Goal: Complete application form

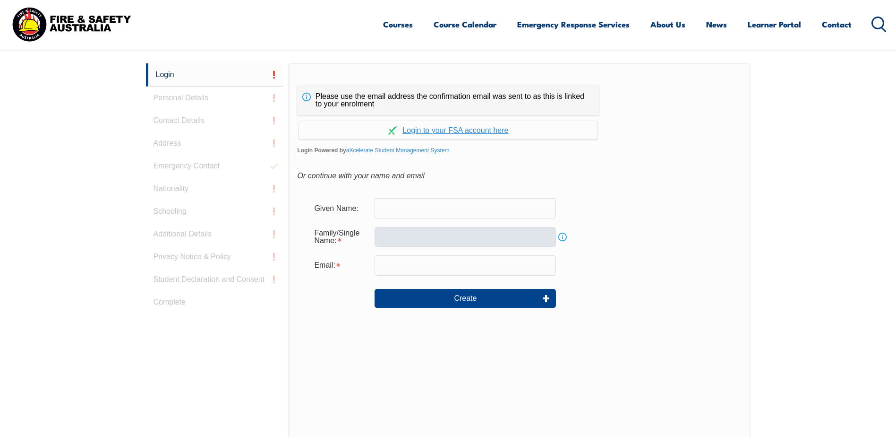
scroll to position [252, 0]
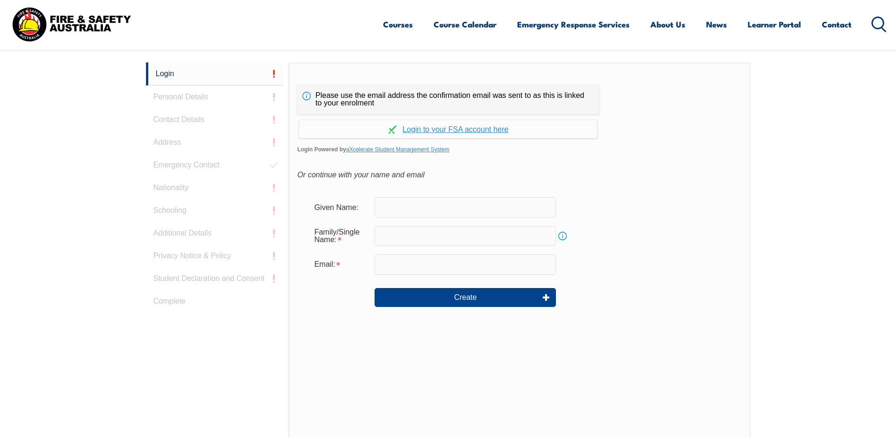
click at [414, 209] on input "text" at bounding box center [465, 207] width 181 height 20
type input "Brannon"
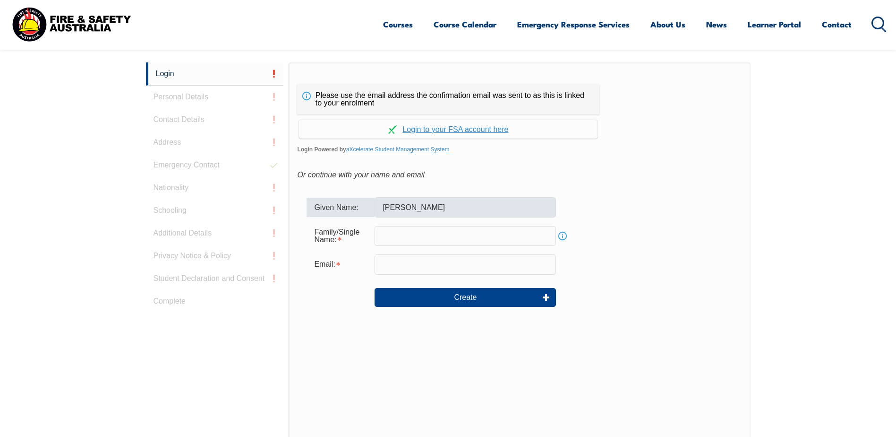
type input "rockstaraddict01@hotmail.com"
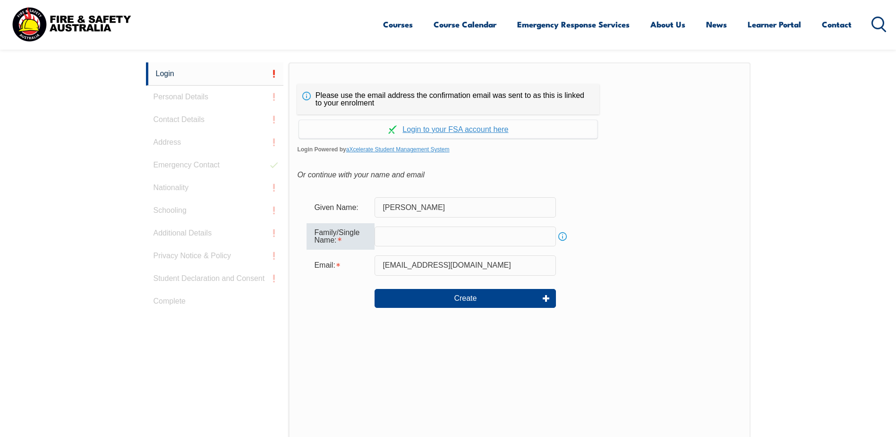
click at [423, 233] on input "text" at bounding box center [465, 236] width 181 height 20
type input "Cushnie"
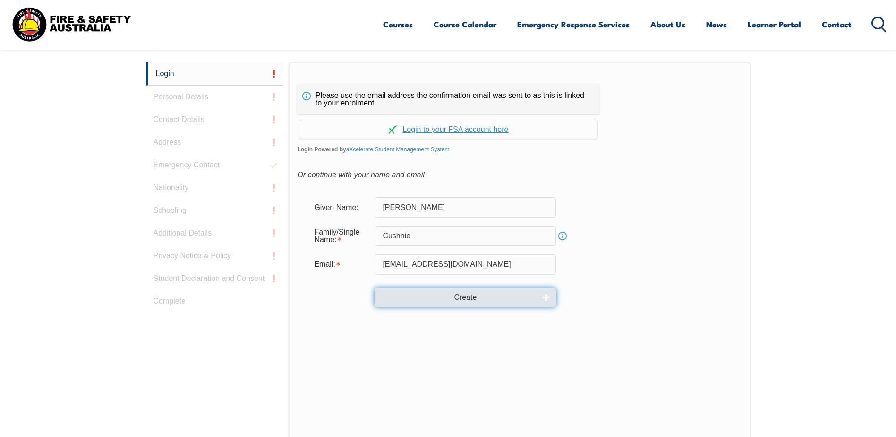
click at [481, 298] on button "Create" at bounding box center [465, 297] width 181 height 19
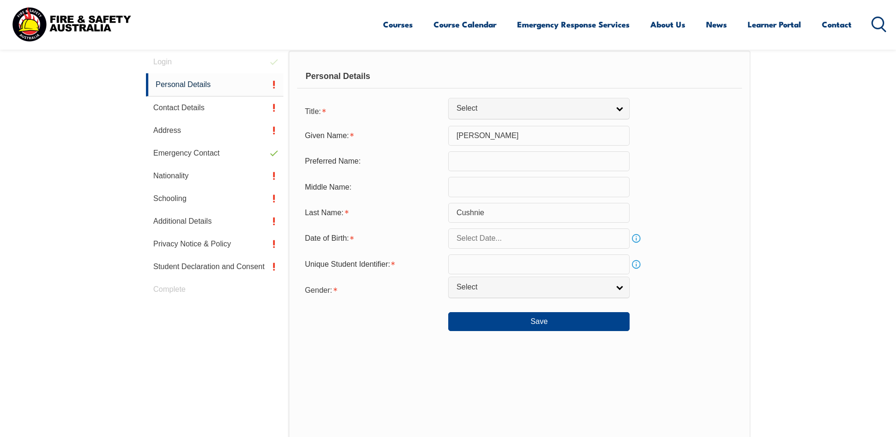
scroll to position [267, 0]
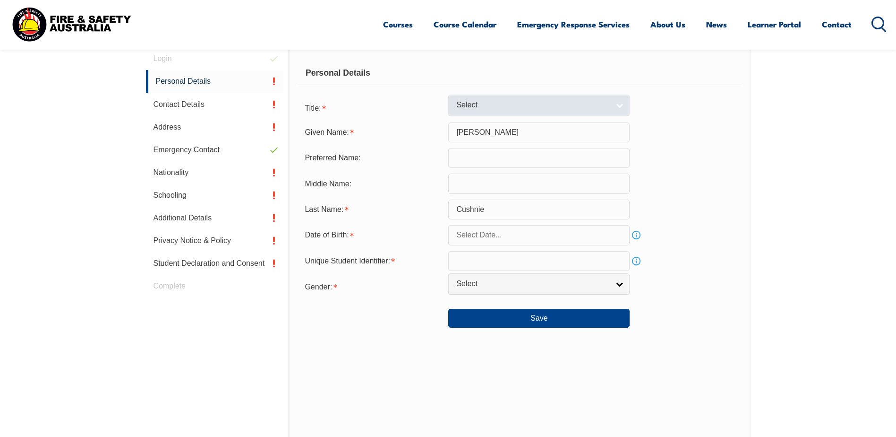
click at [625, 102] on link "Select" at bounding box center [538, 105] width 181 height 21
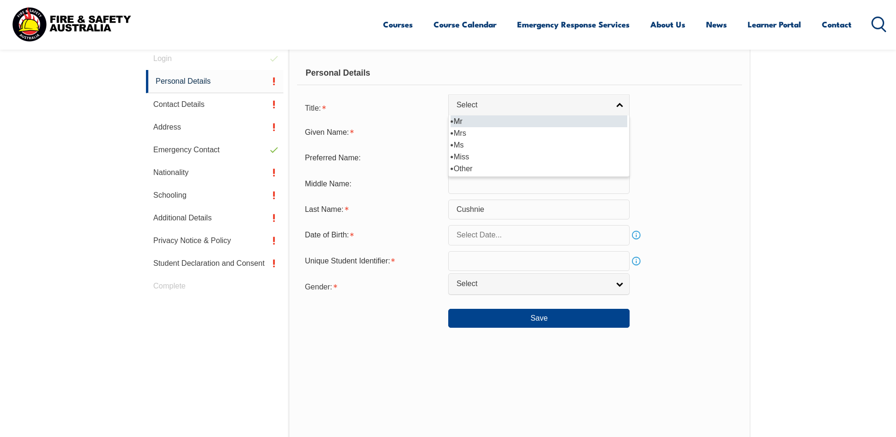
click at [467, 118] on li "Mr" at bounding box center [539, 121] width 177 height 12
select select "Mr"
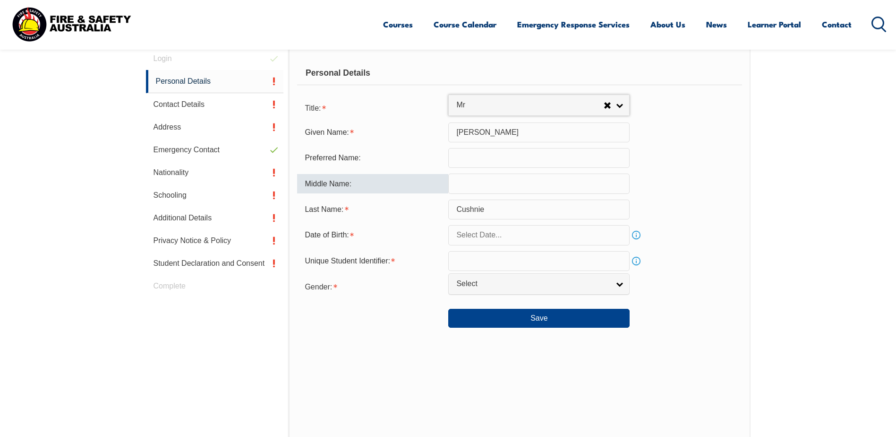
click at [500, 189] on input "text" at bounding box center [538, 183] width 181 height 20
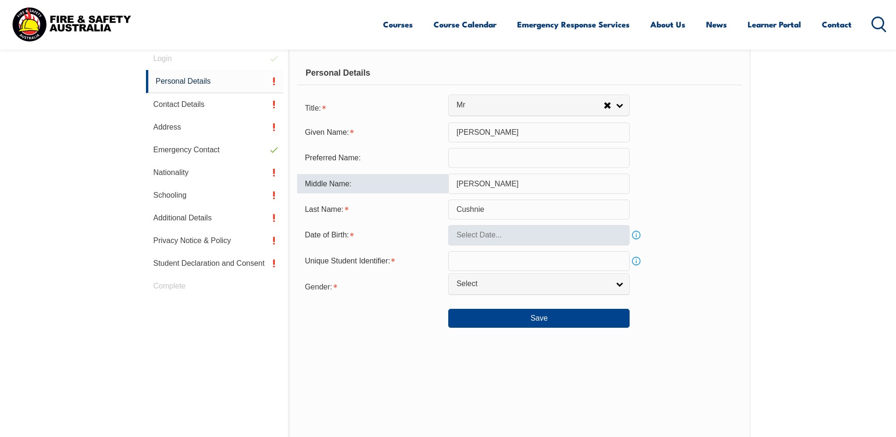
type input "Ross"
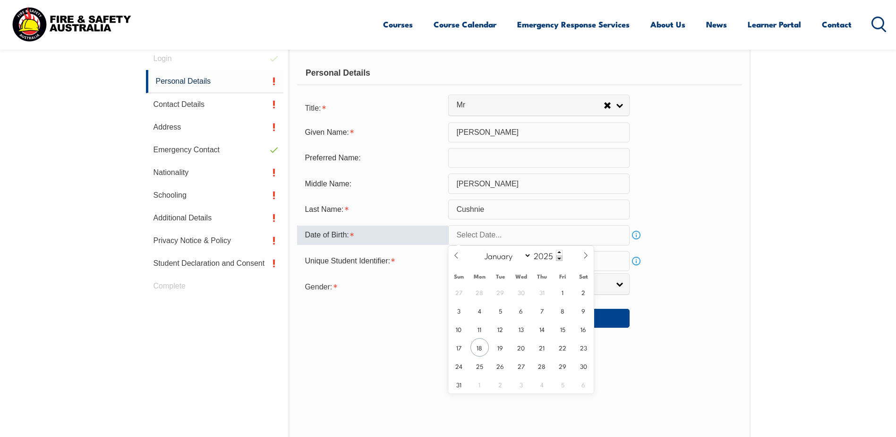
click at [555, 239] on input "text" at bounding box center [538, 235] width 181 height 20
click at [519, 329] on span "13" at bounding box center [521, 328] width 18 height 18
type input "August 13, 2025"
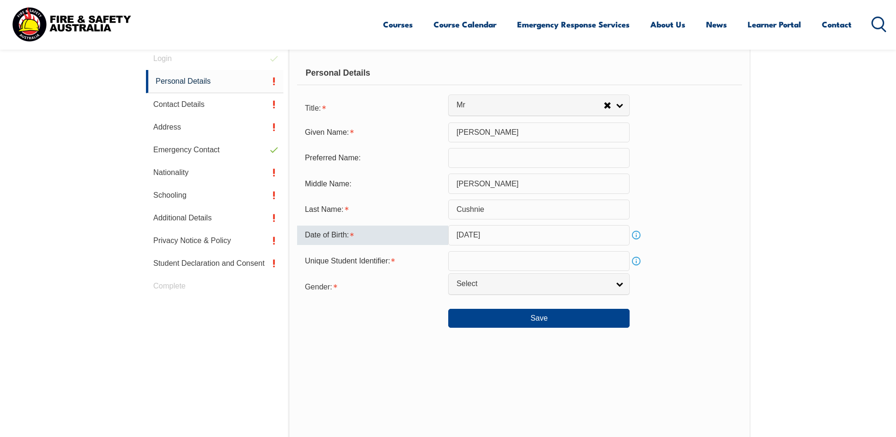
click at [519, 241] on input "August 13, 2025" at bounding box center [538, 235] width 181 height 20
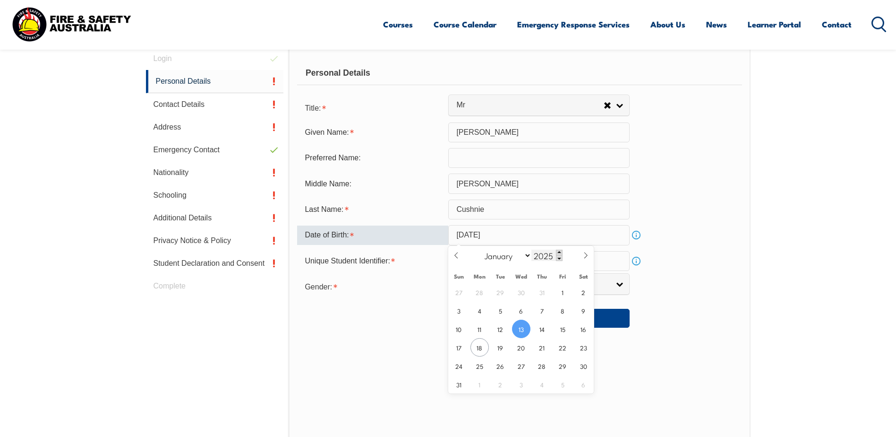
click at [558, 250] on span at bounding box center [559, 252] width 7 height 6
click at [560, 258] on span at bounding box center [559, 258] width 7 height 6
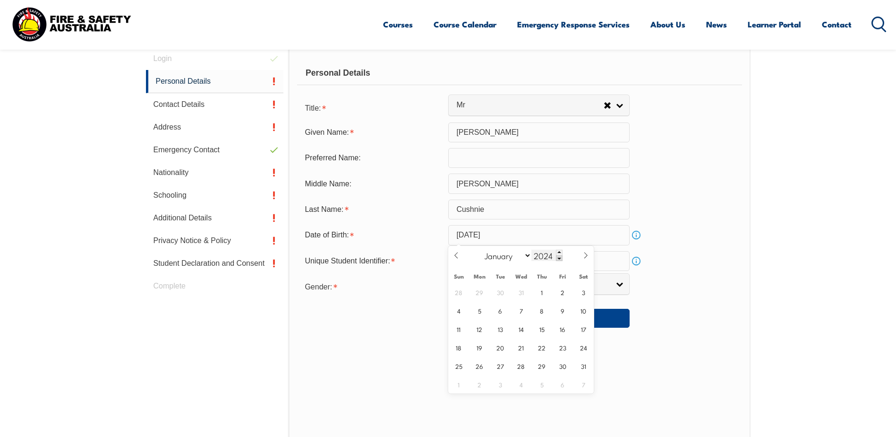
click at [560, 258] on span at bounding box center [559, 258] width 7 height 6
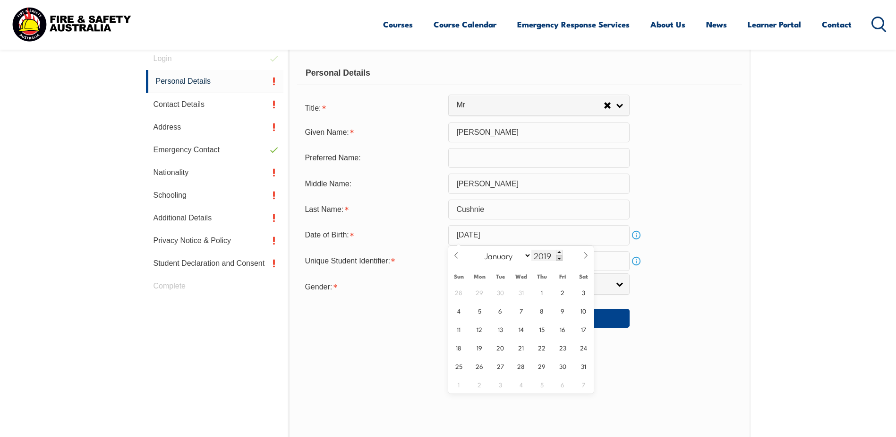
click at [560, 258] on span at bounding box center [559, 258] width 7 height 6
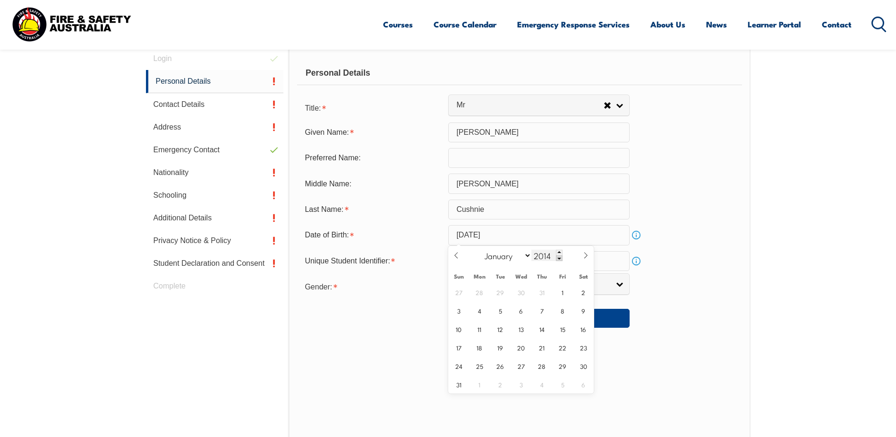
click at [560, 258] on span at bounding box center [559, 258] width 7 height 6
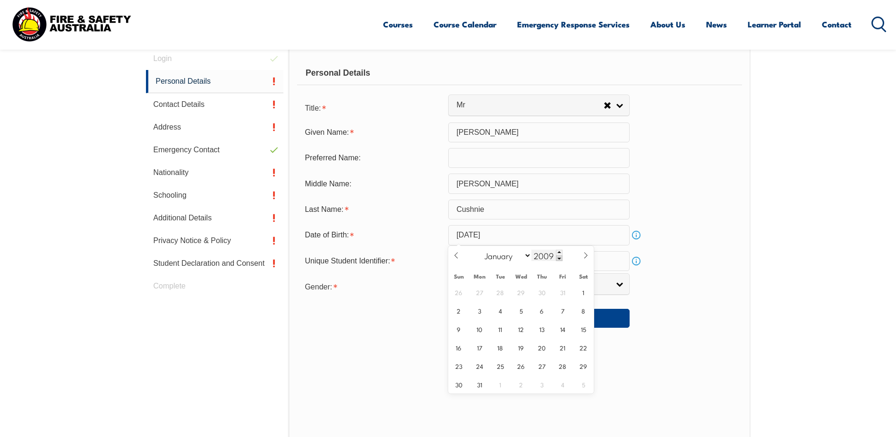
click at [560, 258] on span at bounding box center [559, 258] width 7 height 6
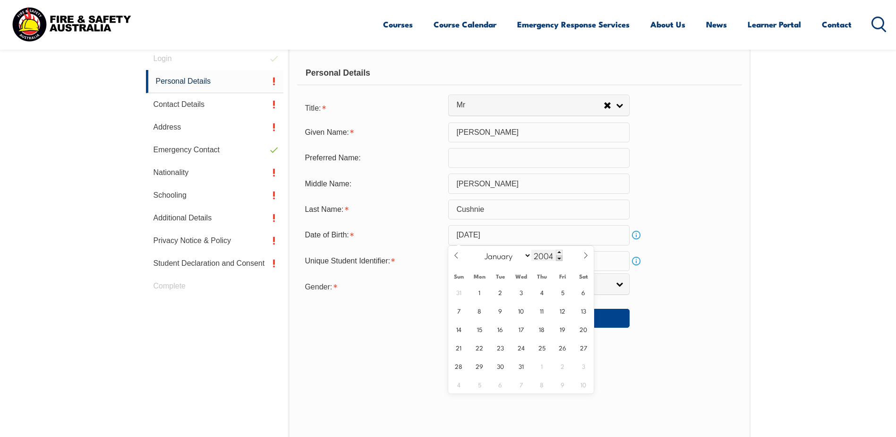
click at [560, 258] on span at bounding box center [559, 258] width 7 height 6
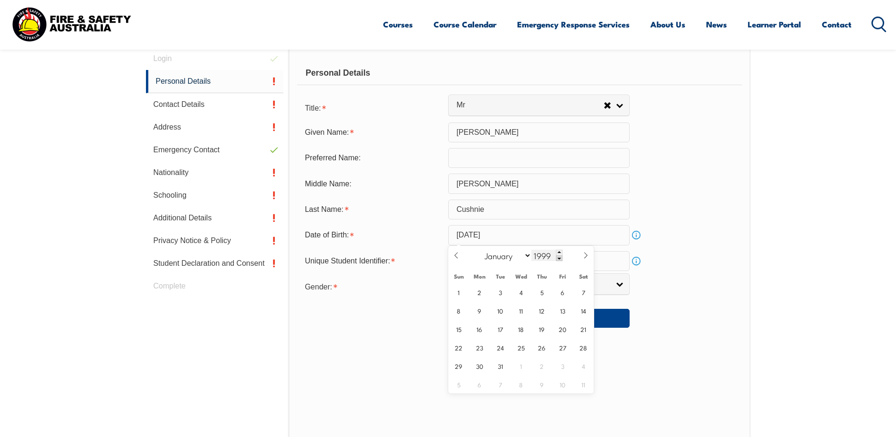
click at [560, 258] on span at bounding box center [559, 258] width 7 height 6
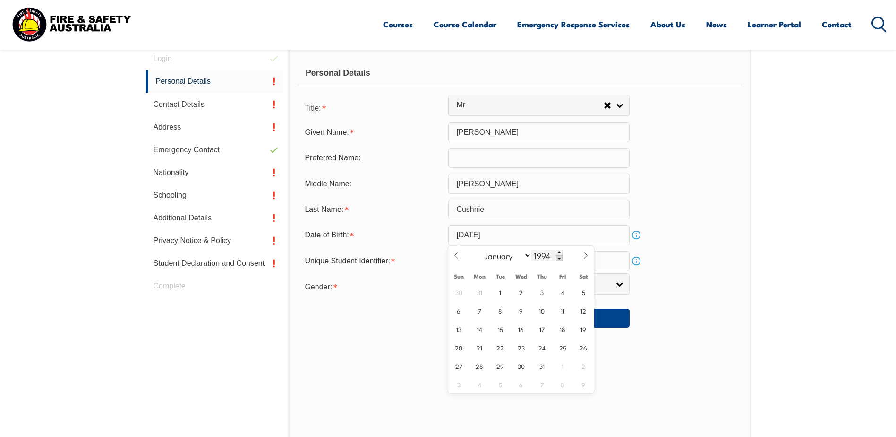
click at [560, 258] on span at bounding box center [559, 258] width 7 height 6
type input "1991"
click at [501, 329] on span "13" at bounding box center [500, 328] width 18 height 18
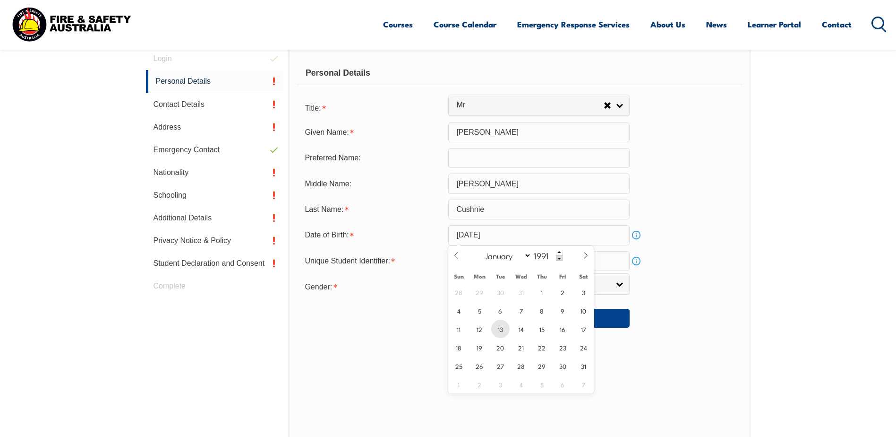
type input "August 13, 1991"
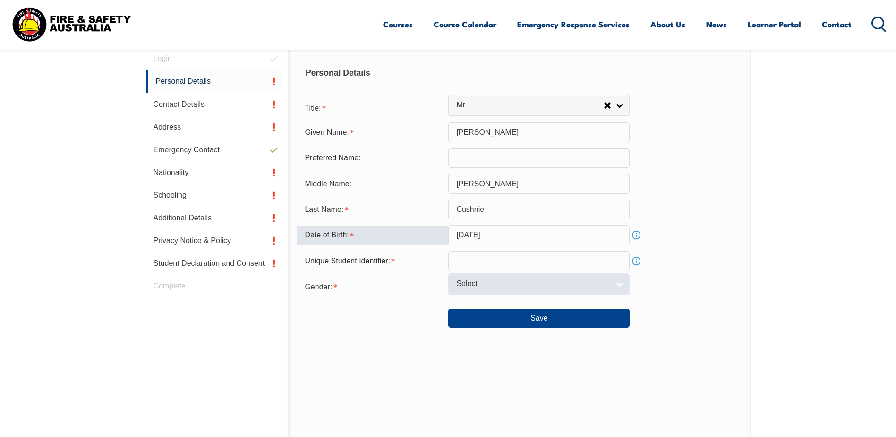
click at [564, 281] on span "Select" at bounding box center [532, 284] width 153 height 10
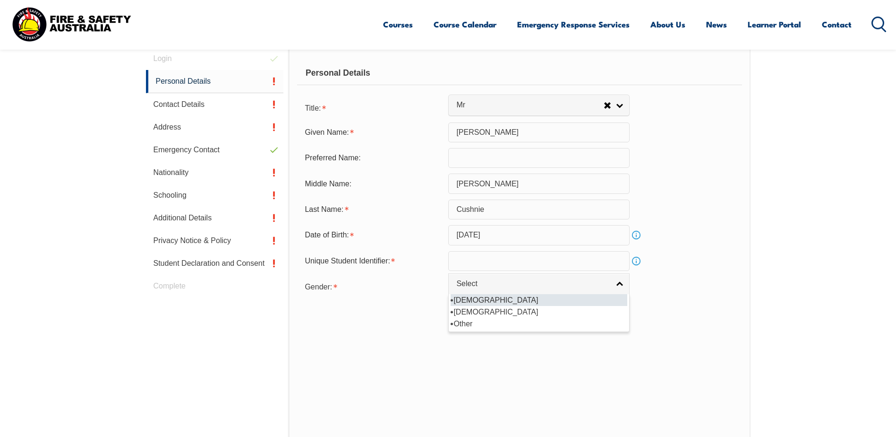
click at [461, 299] on li "Male" at bounding box center [539, 300] width 177 height 12
select select "M"
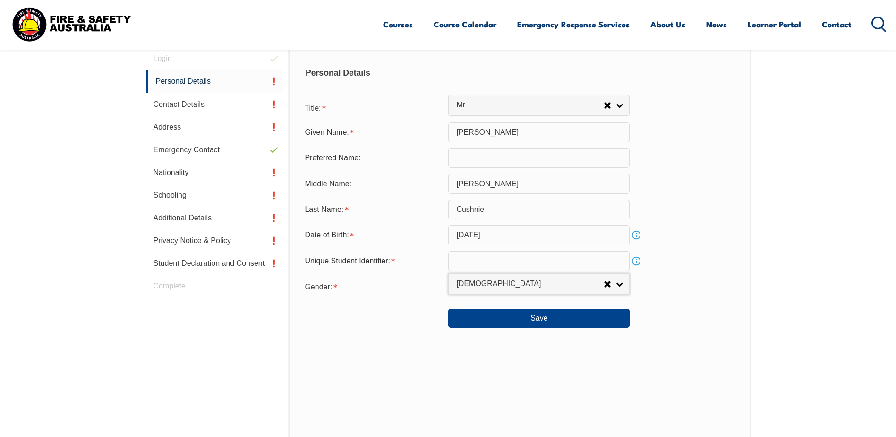
click at [475, 267] on input "text" at bounding box center [538, 261] width 181 height 20
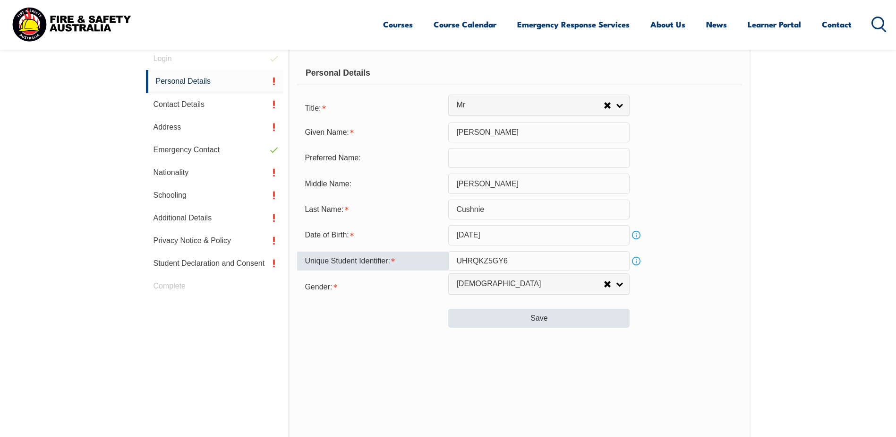
type input "UHRQKZ5GY6"
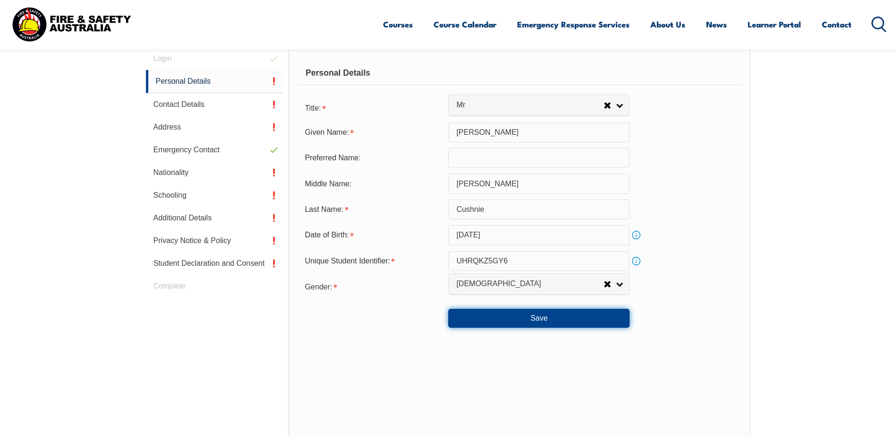
click at [543, 316] on button "Save" at bounding box center [538, 318] width 181 height 19
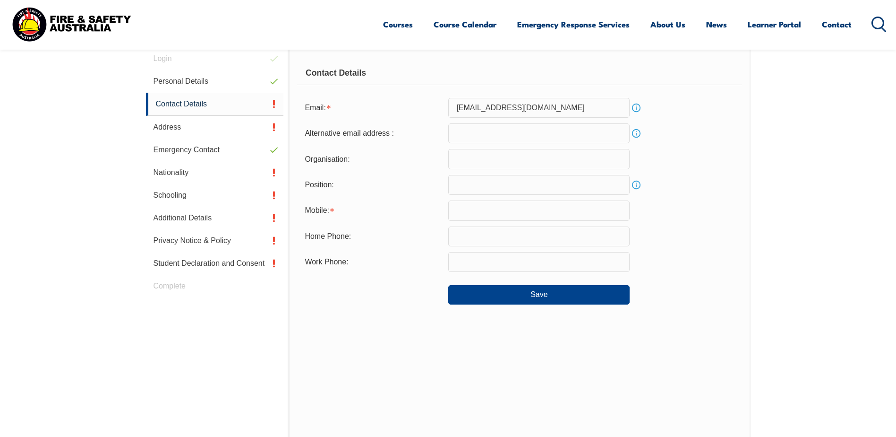
click at [504, 157] on input "text" at bounding box center [538, 159] width 181 height 20
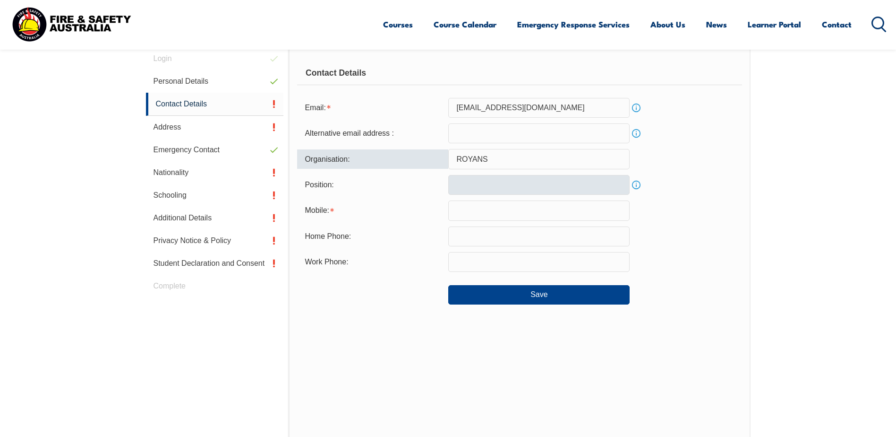
type input "ROYANS"
click at [476, 187] on input "text" at bounding box center [538, 185] width 181 height 20
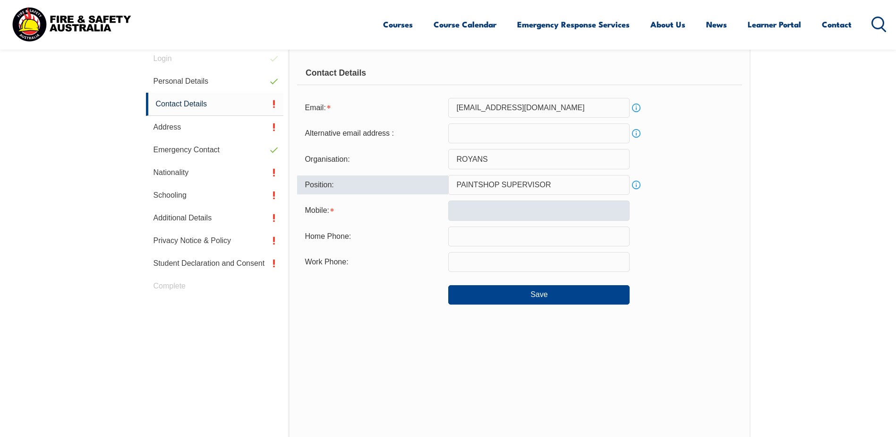
type input "PAINTSHOP SUPERVISOR"
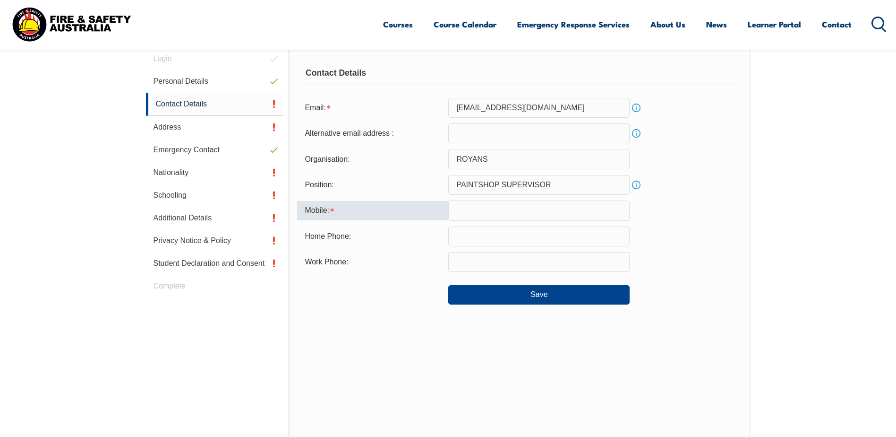
click at [497, 215] on input "text" at bounding box center [538, 210] width 181 height 20
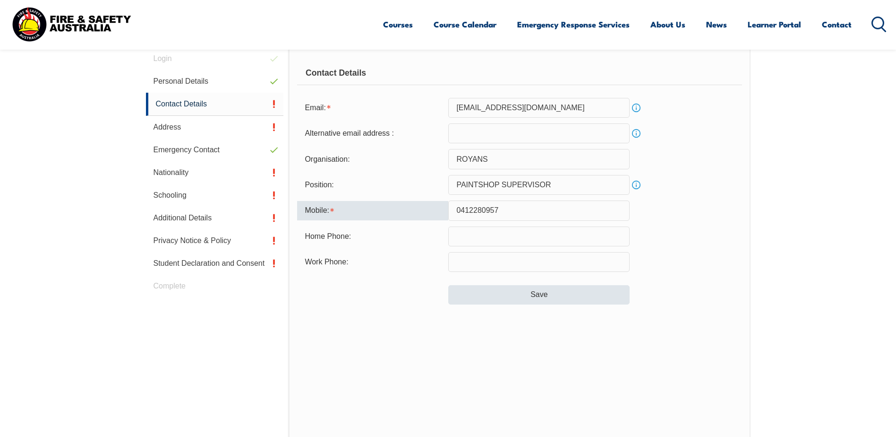
type input "0412280957"
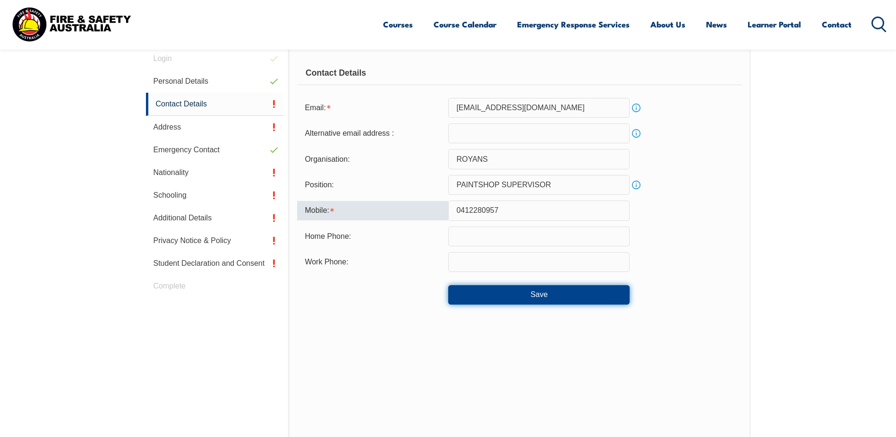
click at [512, 298] on button "Save" at bounding box center [538, 294] width 181 height 19
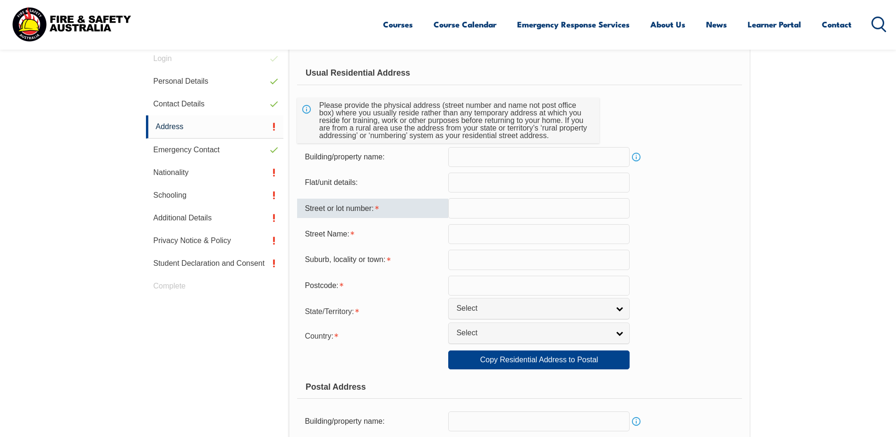
click at [506, 207] on input "text" at bounding box center [538, 208] width 181 height 20
type input "14"
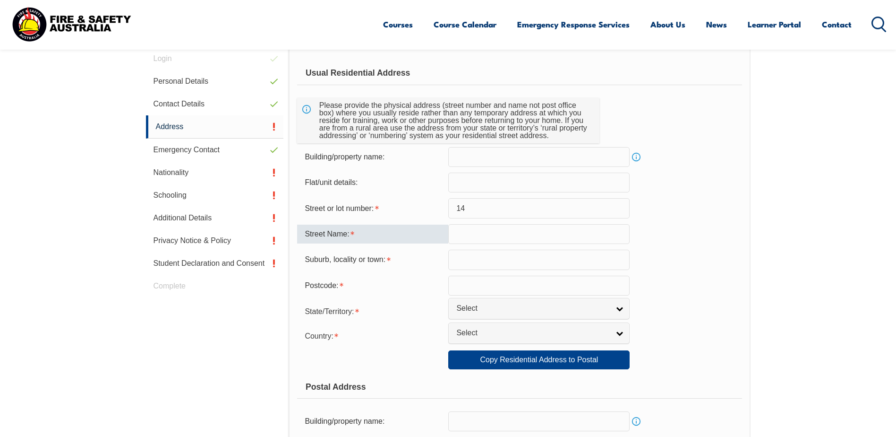
click at [498, 232] on input "text" at bounding box center [538, 234] width 181 height 20
type input "c"
type input "COVERNTON AVENUE"
click at [521, 260] on input "text" at bounding box center [538, 259] width 181 height 20
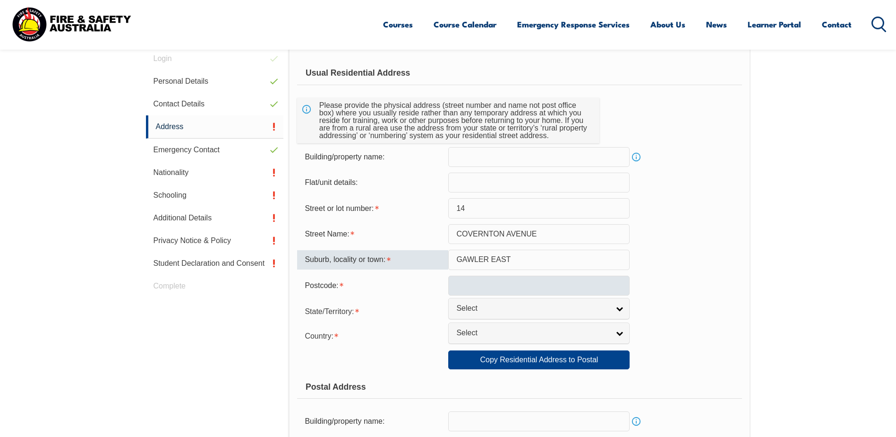
type input "GAWLER EAST"
click at [515, 290] on input "text" at bounding box center [538, 285] width 181 height 20
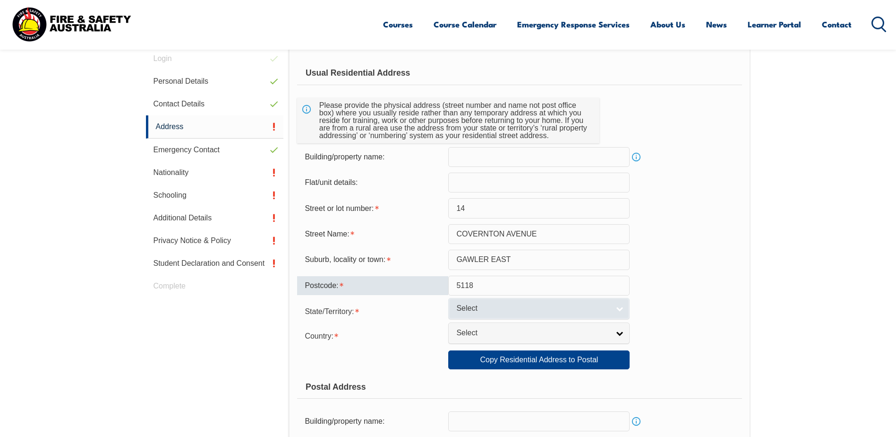
type input "5118"
click at [580, 301] on link "Select" at bounding box center [538, 308] width 181 height 21
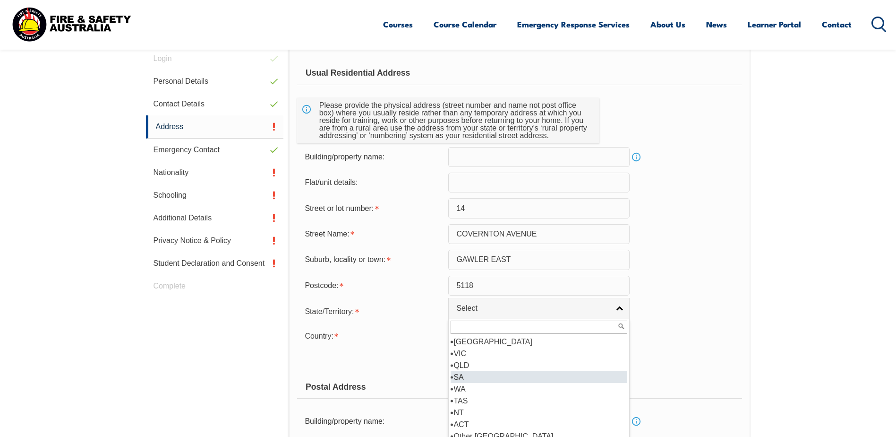
click at [514, 373] on li "SA" at bounding box center [539, 377] width 177 height 12
select select "SA"
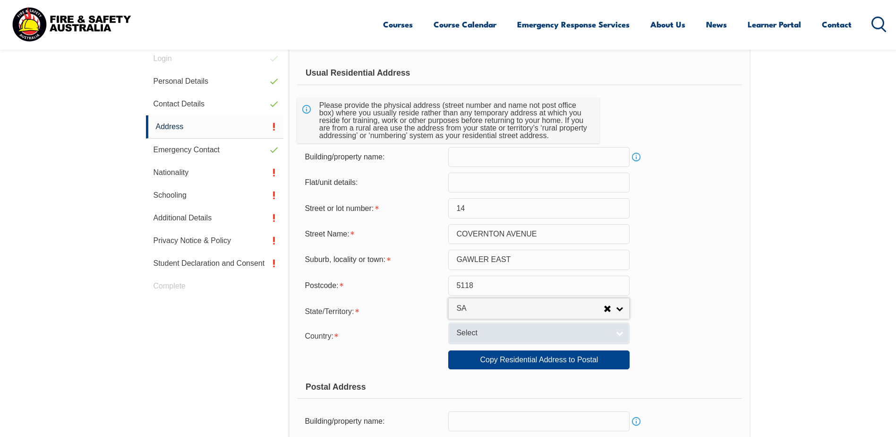
click at [563, 335] on span "Select" at bounding box center [532, 333] width 153 height 10
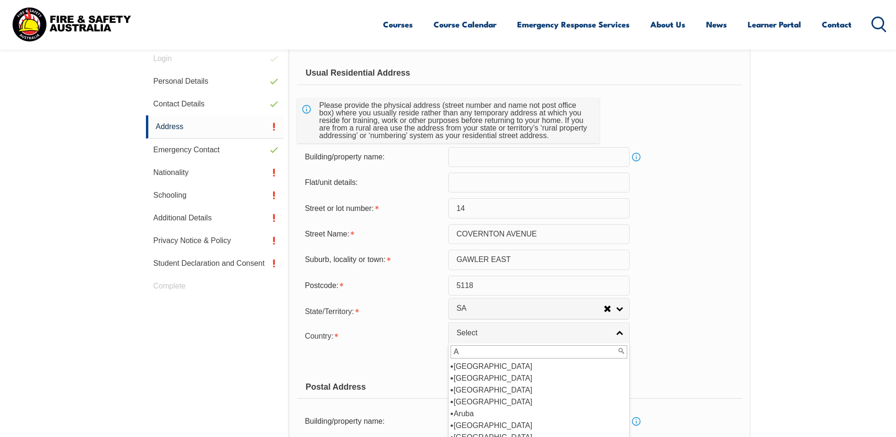
scroll to position [0, 0]
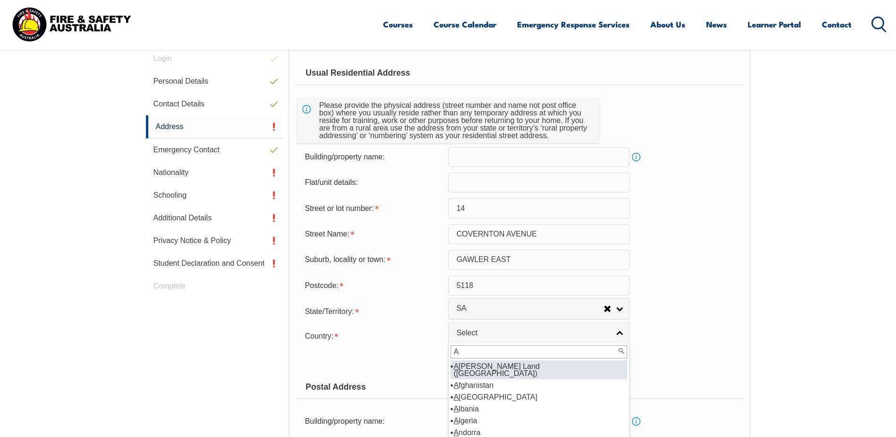
click at [513, 351] on input "A" at bounding box center [539, 351] width 177 height 13
type input "A"
click at [683, 322] on form "Usual Residential Address Please provide the physical address (street number an…" at bounding box center [519, 363] width 445 height 605
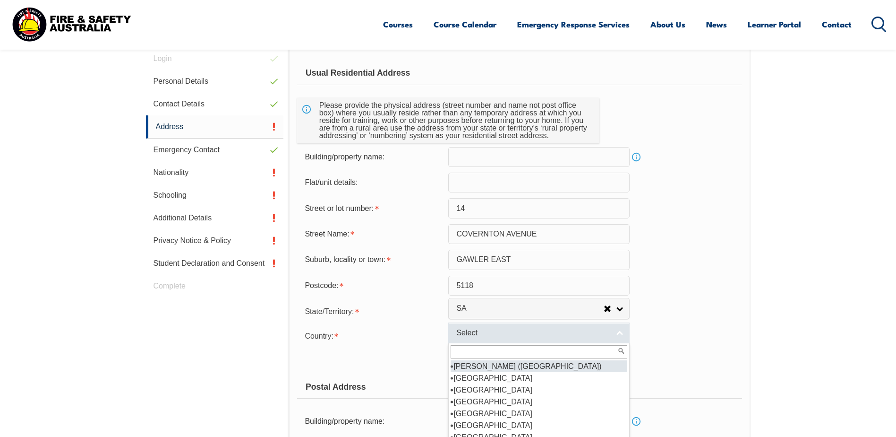
click at [613, 334] on link "Select" at bounding box center [538, 332] width 181 height 21
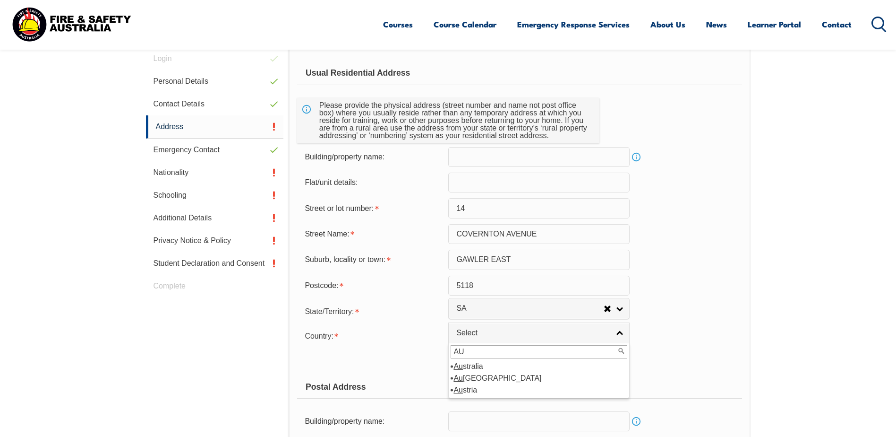
type input "Australia"
select select "1101"
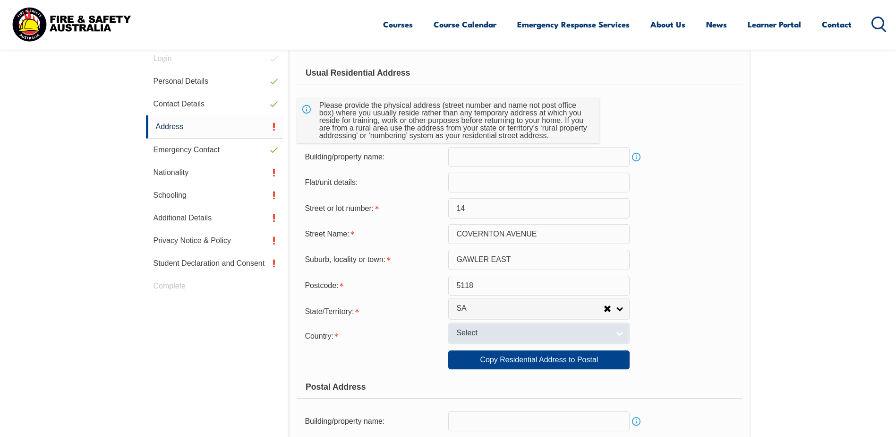
click at [627, 338] on link "Select" at bounding box center [538, 332] width 181 height 21
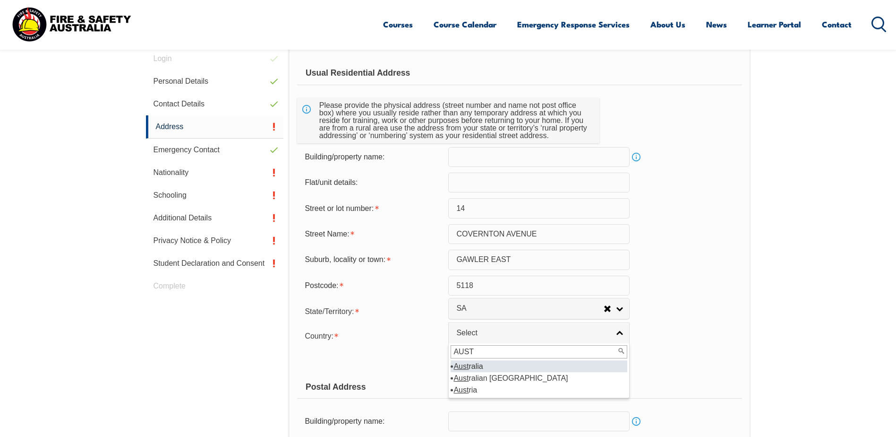
type input "AUST"
click at [484, 368] on li "Aust ralia" at bounding box center [539, 366] width 177 height 12
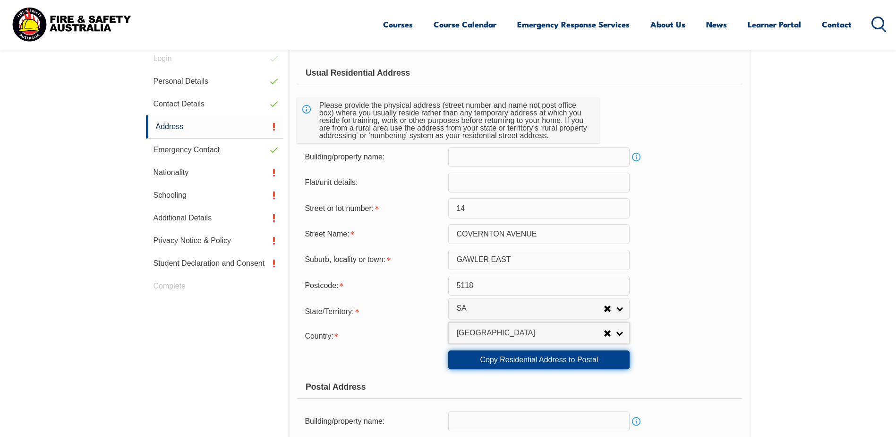
click at [545, 360] on link "Copy Residential Address to Postal" at bounding box center [538, 359] width 181 height 19
type input "14"
type input "COVERNTON AVENUE"
type input "GAWLER EAST"
select select "SA"
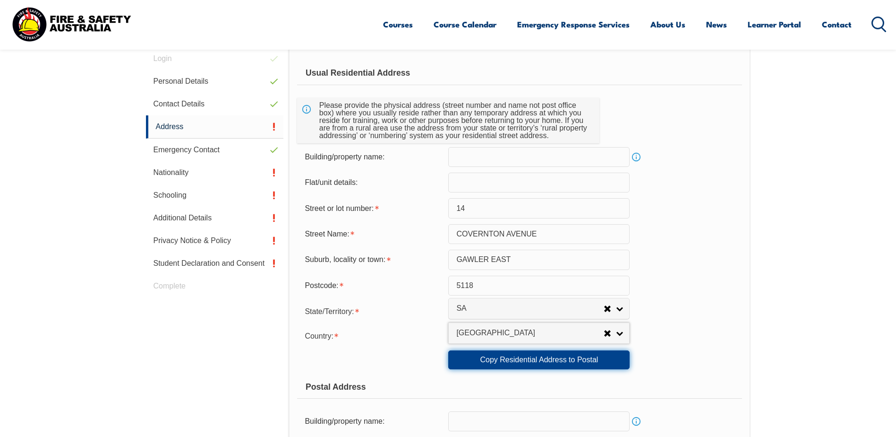
type input "5118"
select select "1101"
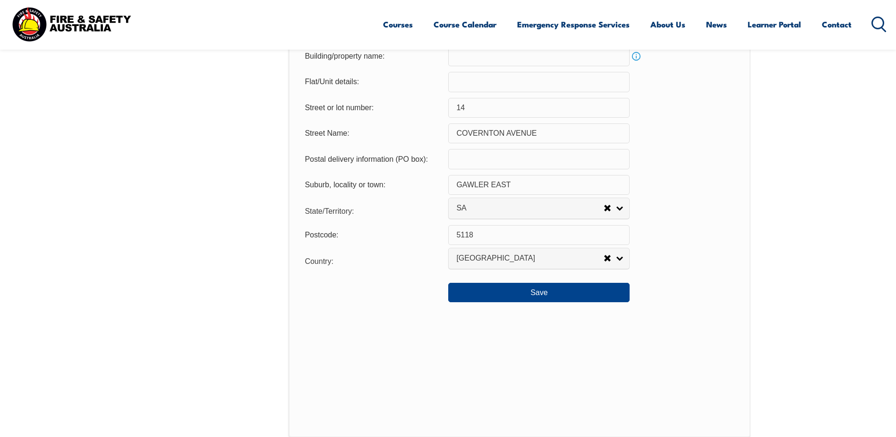
scroll to position [645, 0]
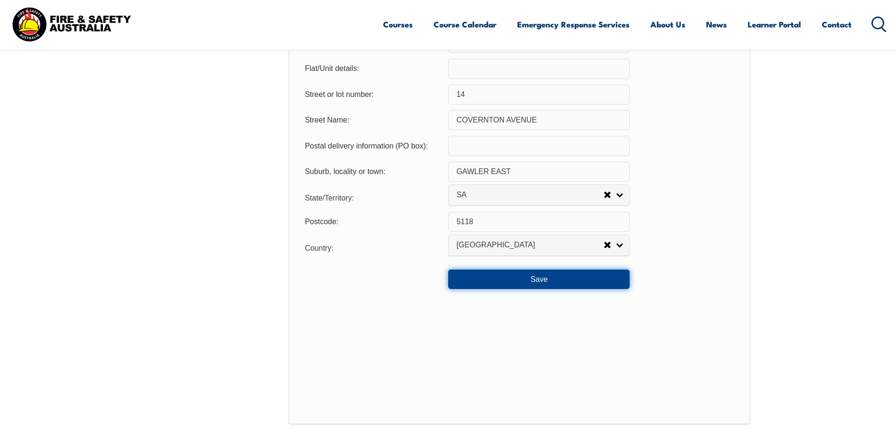
click at [554, 282] on button "Save" at bounding box center [538, 278] width 181 height 19
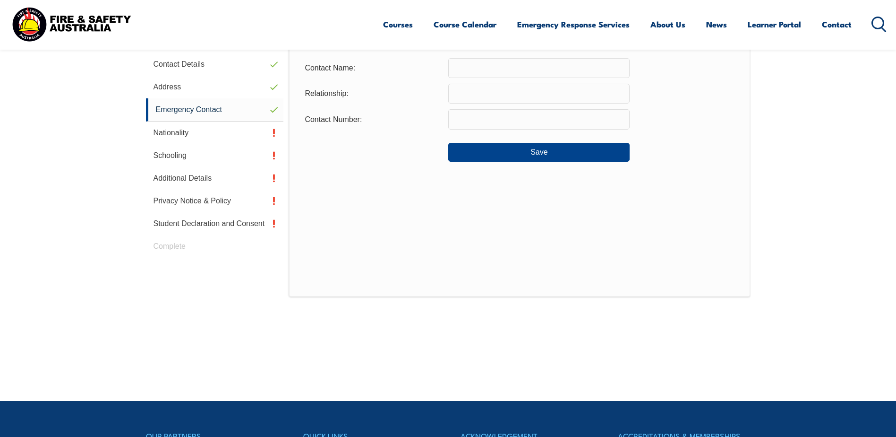
scroll to position [267, 0]
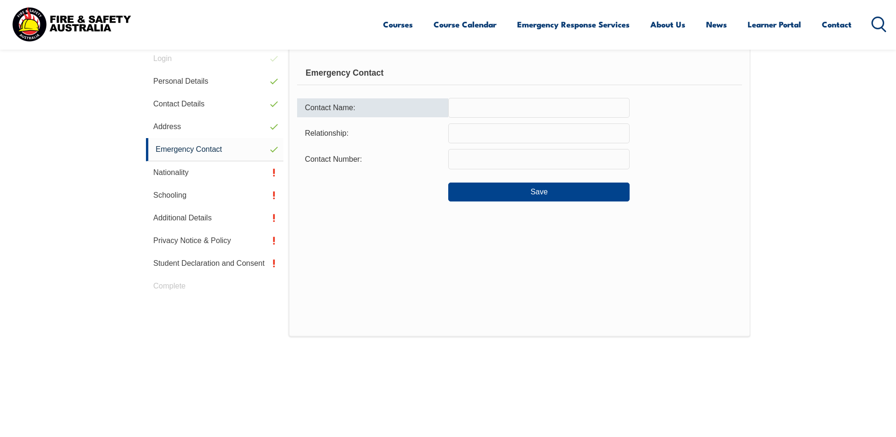
click at [545, 108] on input "text" at bounding box center [538, 108] width 181 height 20
type input "SARA CUSHNIE"
click at [512, 132] on input "text" at bounding box center [538, 133] width 181 height 20
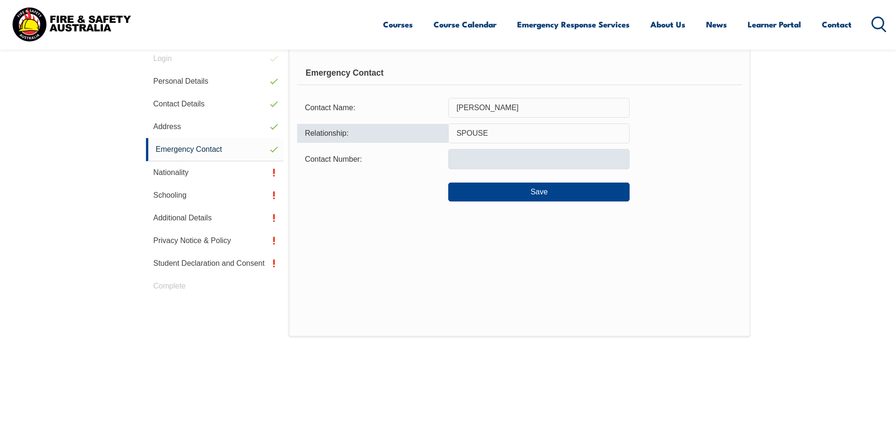
type input "SPOUSE"
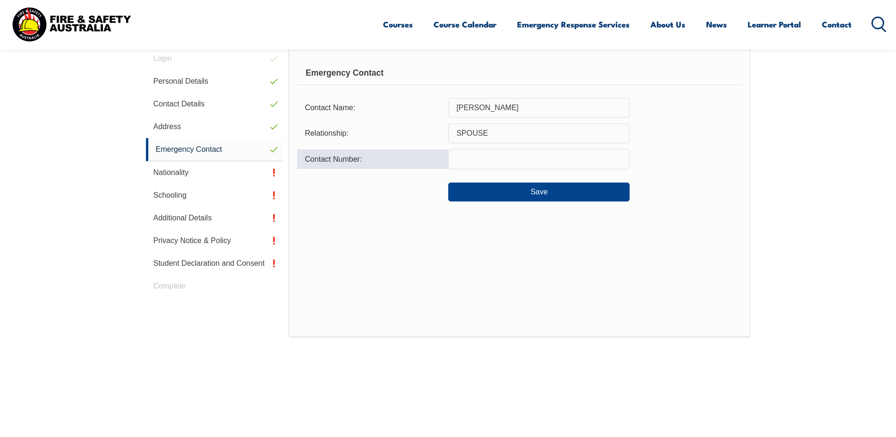
click at [505, 164] on input "text" at bounding box center [538, 159] width 181 height 20
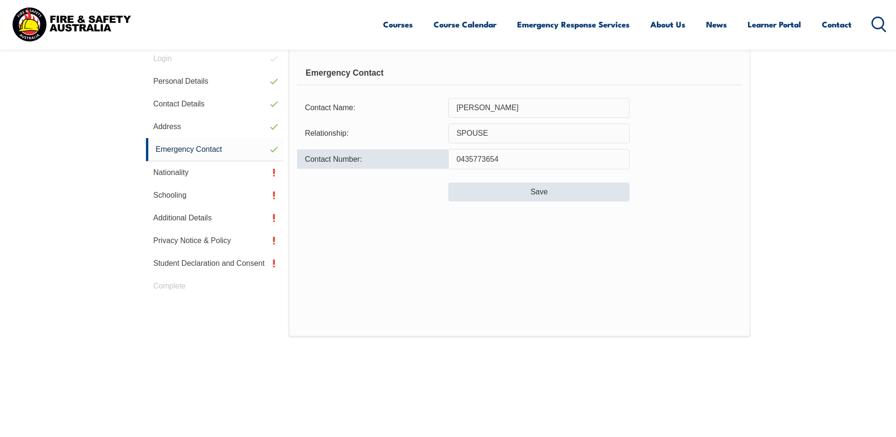
type input "0435773654"
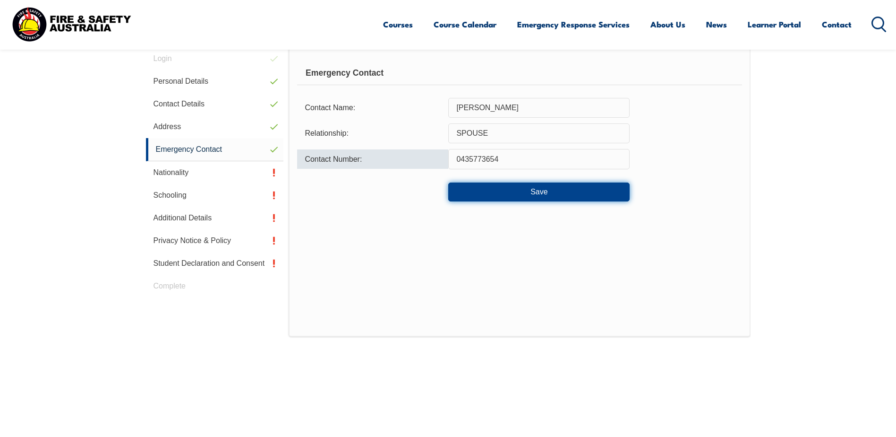
click at [524, 193] on button "Save" at bounding box center [538, 191] width 181 height 19
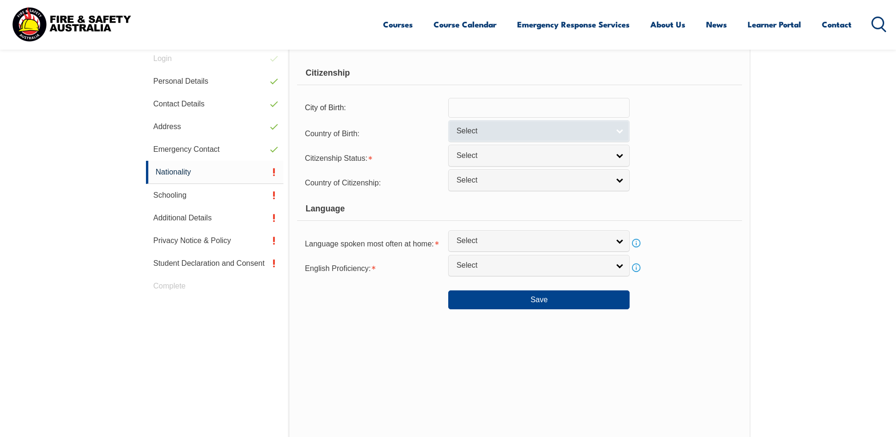
click at [602, 138] on link "Select" at bounding box center [538, 130] width 181 height 21
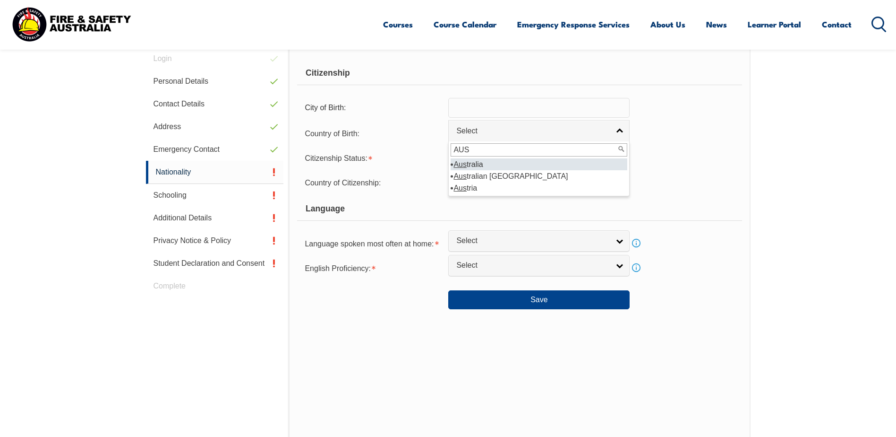
type input "AUS"
click at [474, 164] on li "Aus tralia" at bounding box center [539, 164] width 177 height 12
select select "1101"
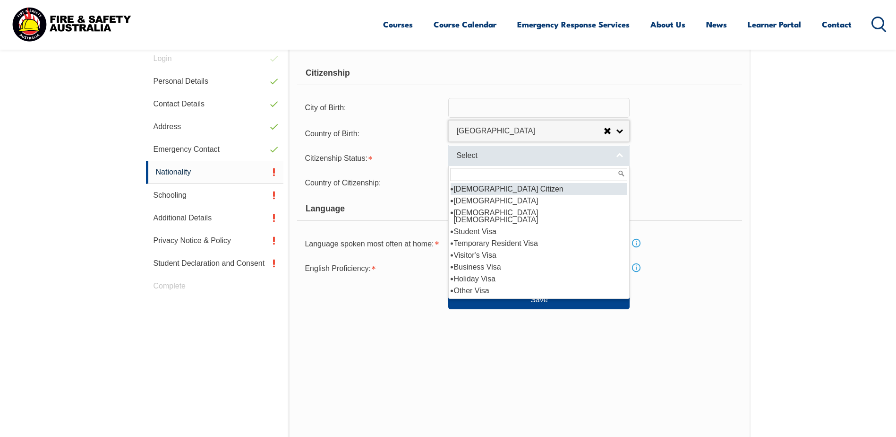
click at [506, 159] on span "Select" at bounding box center [532, 156] width 153 height 10
click at [510, 189] on li "Australian Citizen" at bounding box center [539, 189] width 177 height 12
select select "1"
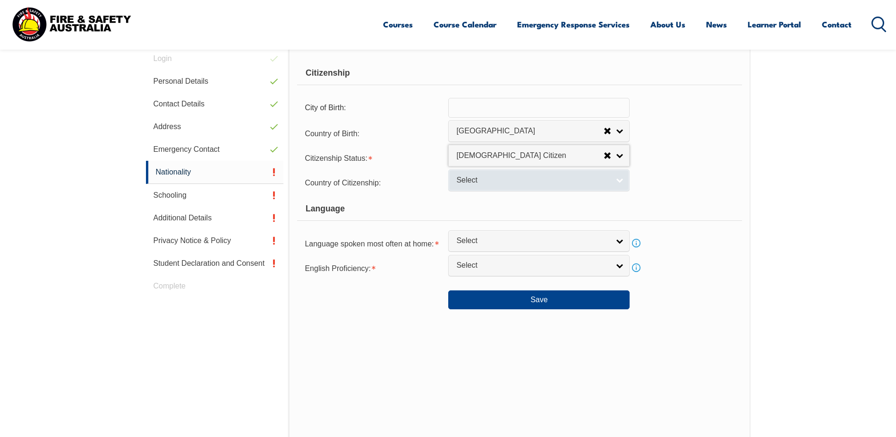
click at [516, 178] on span "Select" at bounding box center [532, 180] width 153 height 10
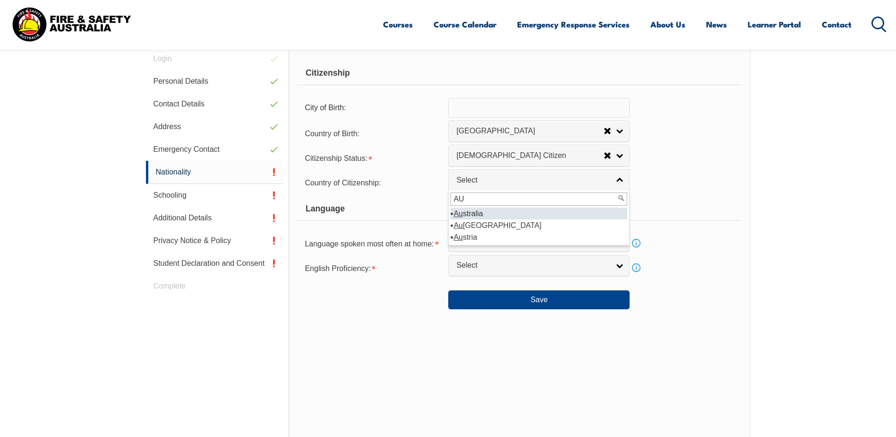
type input "AU"
click at [667, 178] on div "Country of Citizenship: Adelie Land (France) Afghanistan Aland Islands Albania …" at bounding box center [519, 181] width 445 height 19
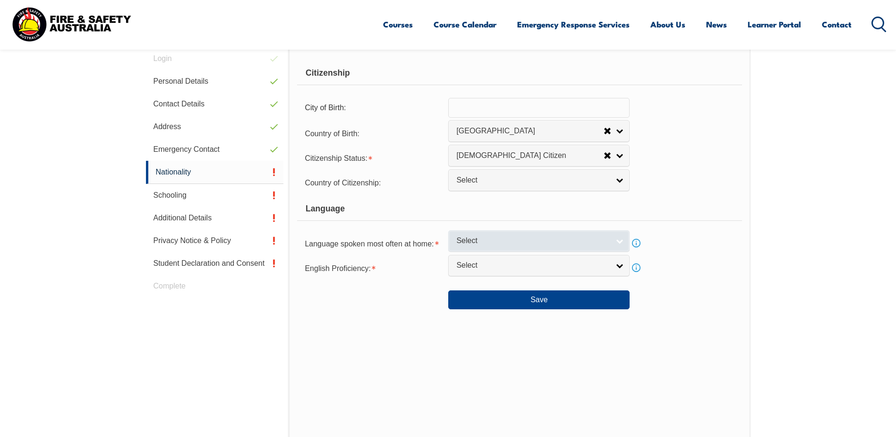
click at [583, 246] on link "Select" at bounding box center [538, 240] width 181 height 21
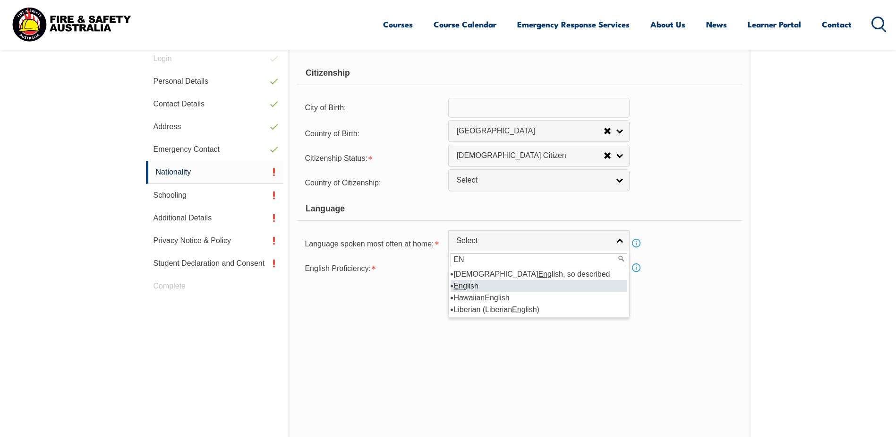
type input "EN"
click at [474, 288] on li "En glish" at bounding box center [539, 286] width 177 height 12
select select "1201"
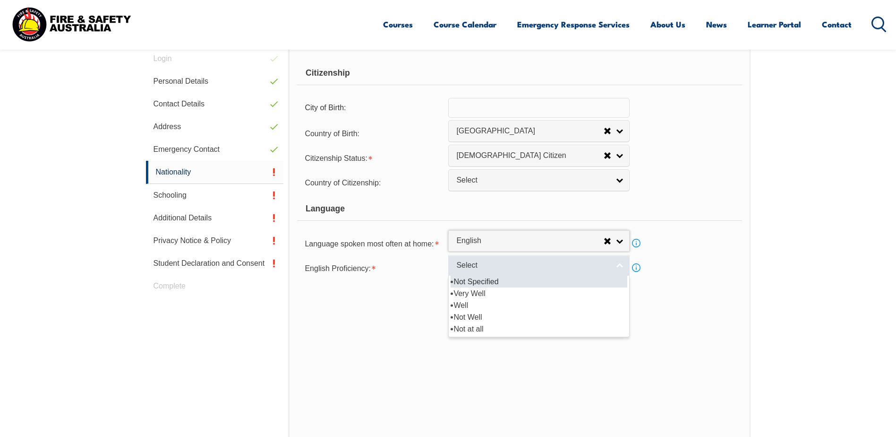
click at [509, 264] on span "Select" at bounding box center [532, 265] width 153 height 10
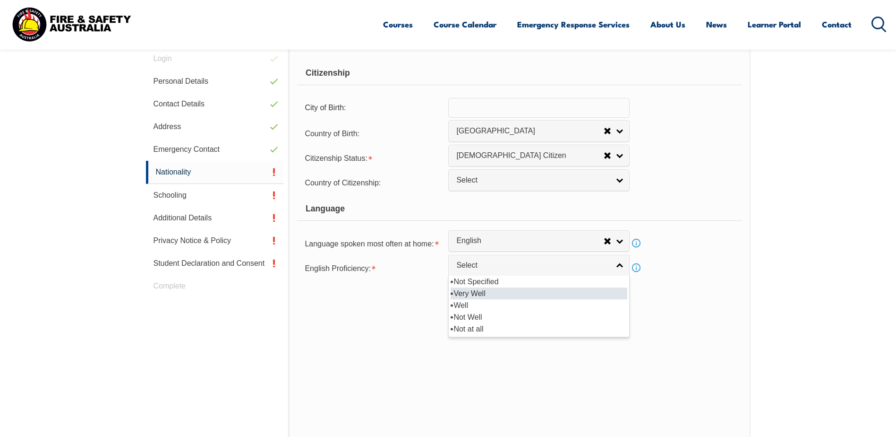
click at [490, 293] on li "Very Well" at bounding box center [539, 293] width 177 height 12
select select "1"
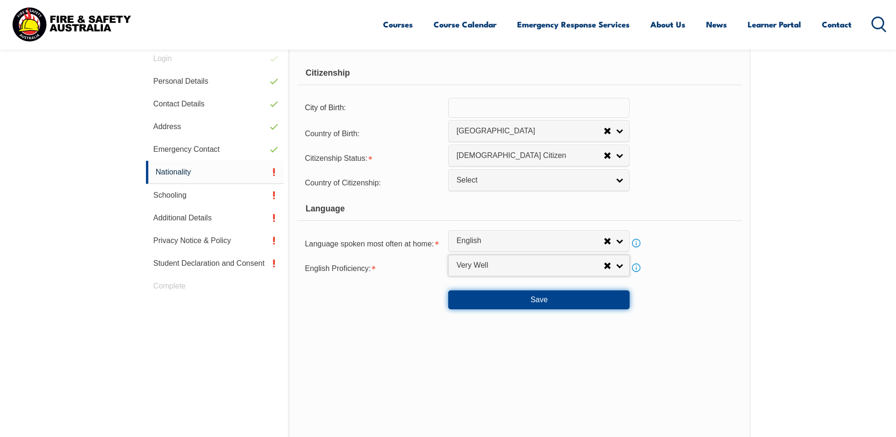
click at [585, 302] on button "Save" at bounding box center [538, 299] width 181 height 19
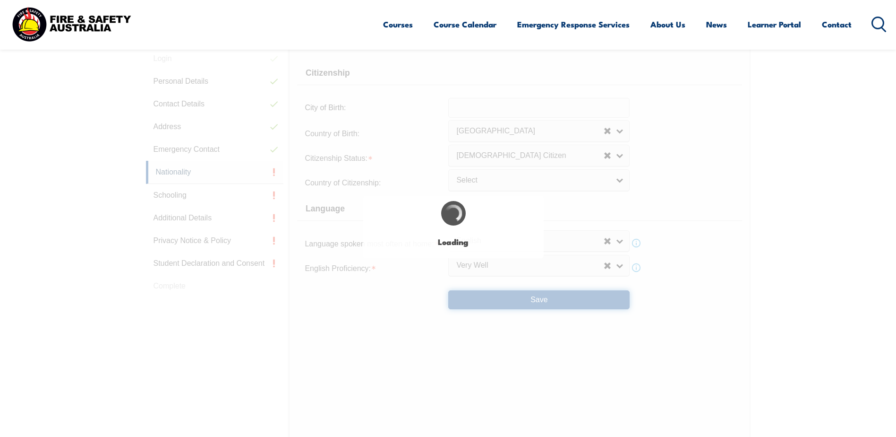
select select "false"
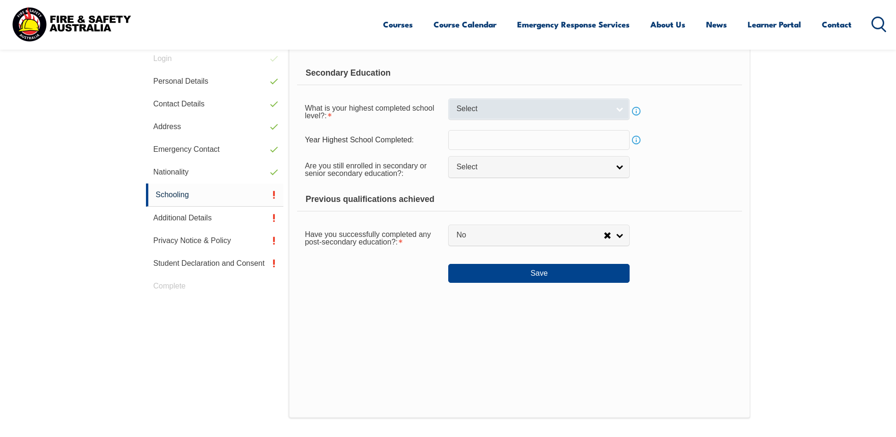
click at [620, 113] on link "Select" at bounding box center [538, 108] width 181 height 21
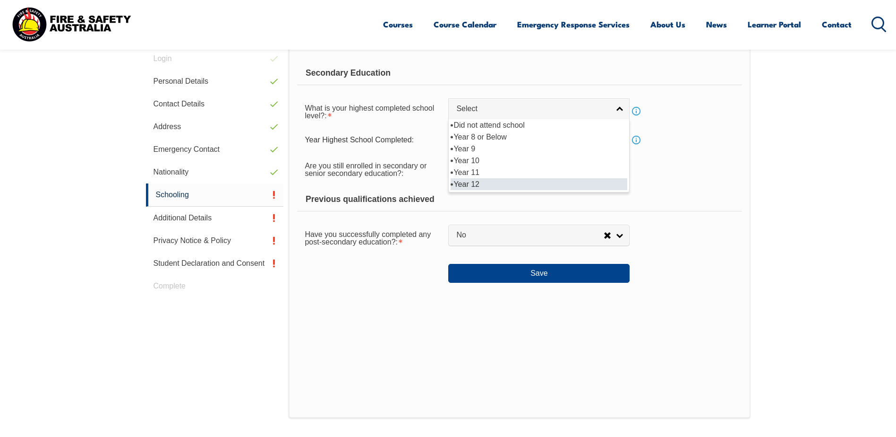
click at [505, 185] on li "Year 12" at bounding box center [539, 184] width 177 height 12
select select "12"
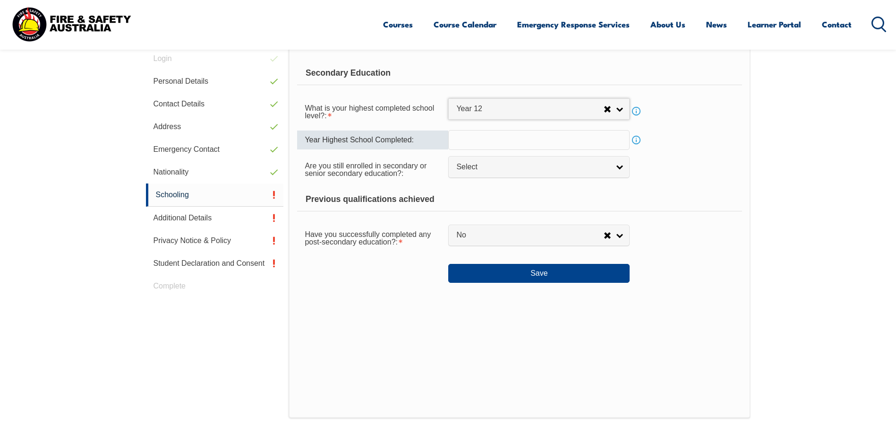
click at [557, 140] on input "text" at bounding box center [538, 140] width 181 height 20
type input "2008"
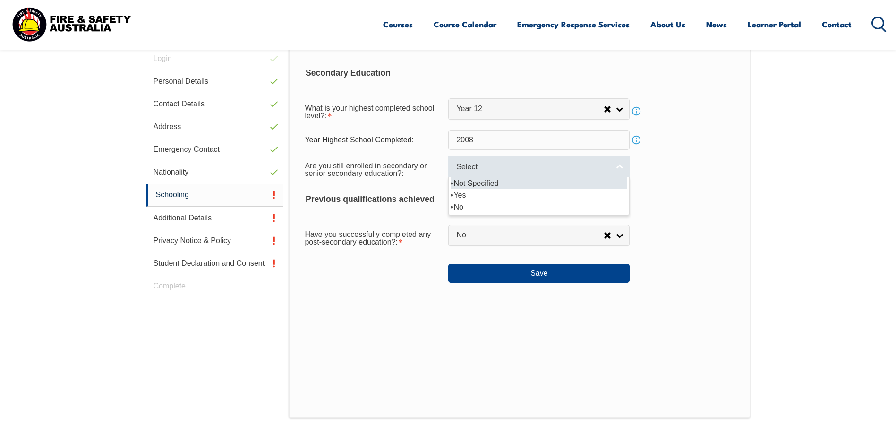
click at [609, 164] on link "Select" at bounding box center [538, 166] width 181 height 21
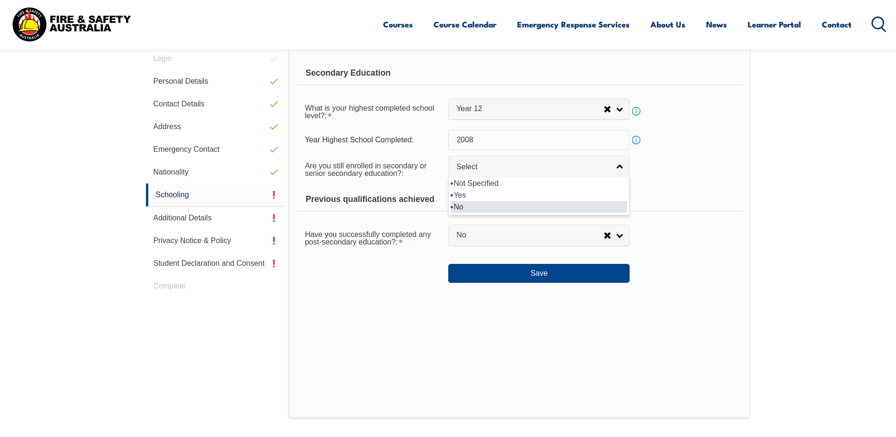
click at [464, 207] on li "No" at bounding box center [539, 207] width 177 height 12
select select "false"
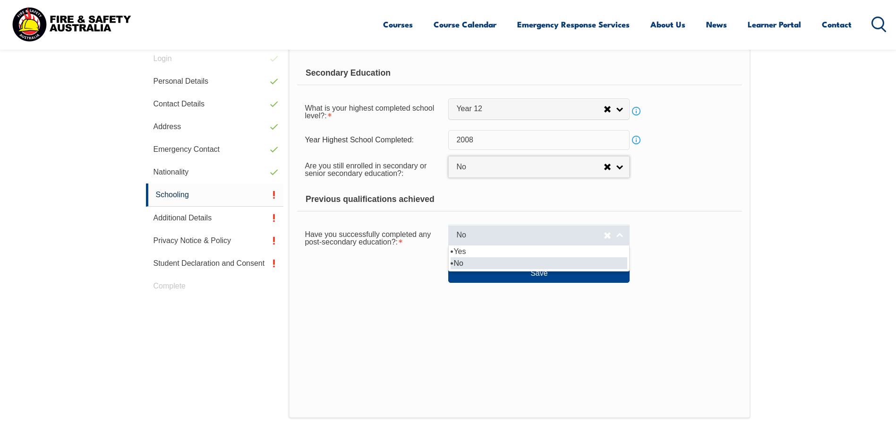
click at [619, 237] on link "No" at bounding box center [538, 234] width 181 height 21
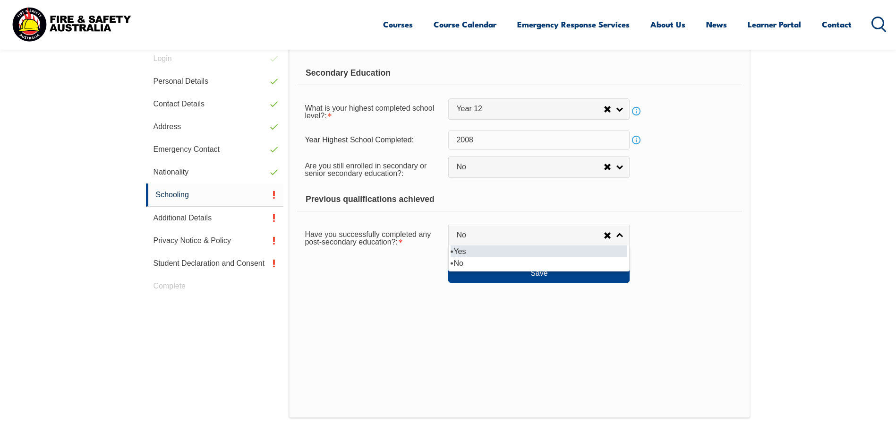
click at [472, 251] on li "Yes" at bounding box center [539, 251] width 177 height 12
select select "true"
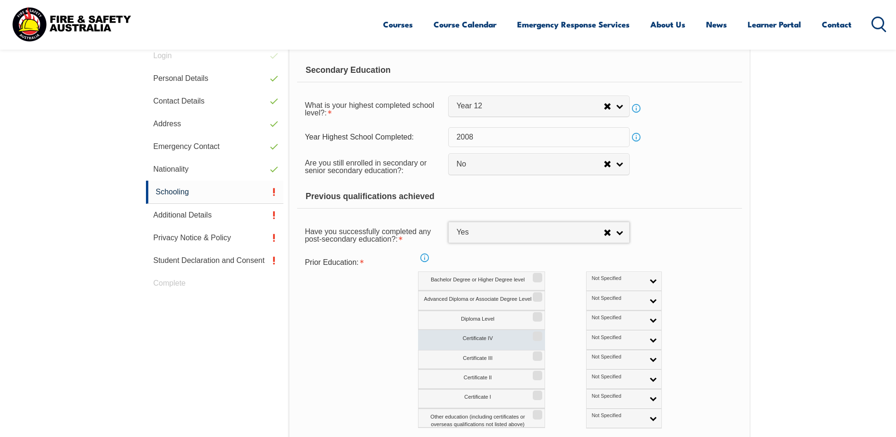
scroll to position [314, 0]
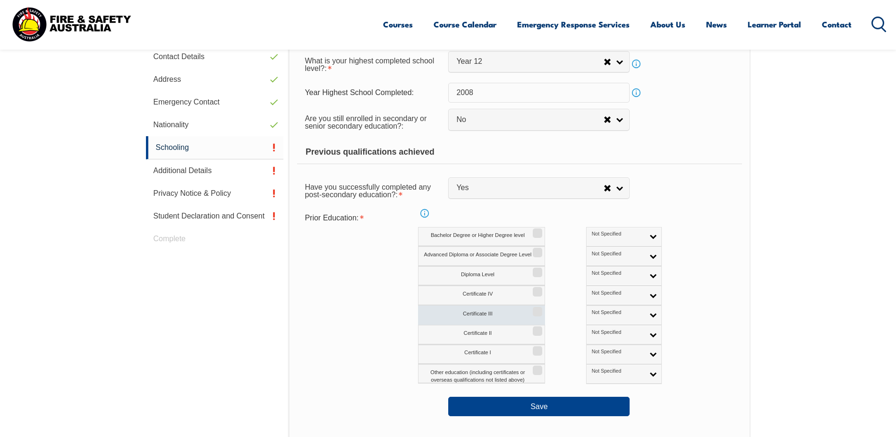
click at [518, 314] on label "Certificate III" at bounding box center [481, 314] width 127 height 19
click at [533, 309] on input "Certificate III" at bounding box center [536, 308] width 6 height 1
checkbox input "true"
click at [610, 313] on link "Not Specified" at bounding box center [624, 314] width 76 height 19
click at [592, 343] on li "Australian Qualification" at bounding box center [624, 345] width 71 height 19
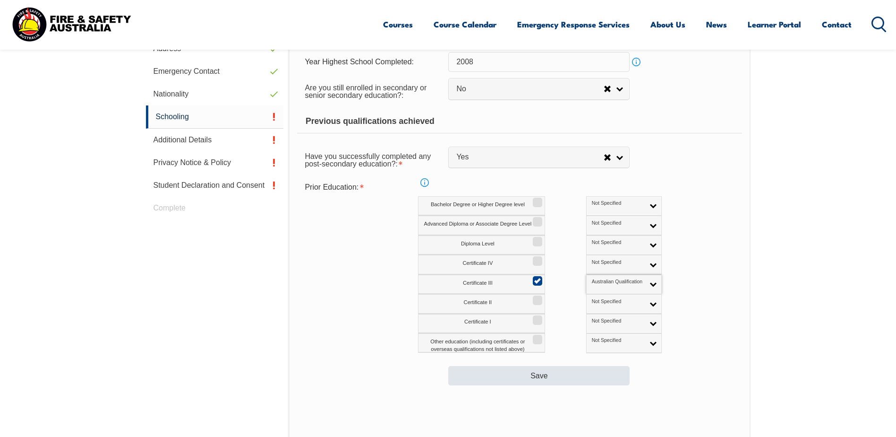
scroll to position [361, 0]
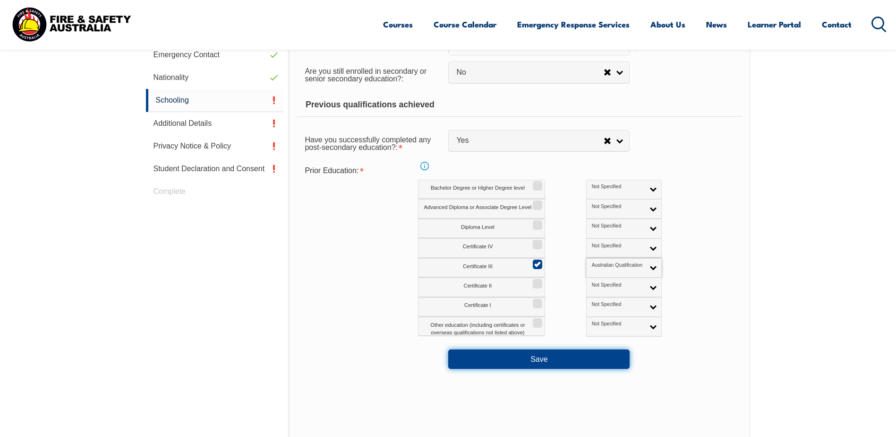
click at [550, 357] on button "Save" at bounding box center [538, 358] width 181 height 19
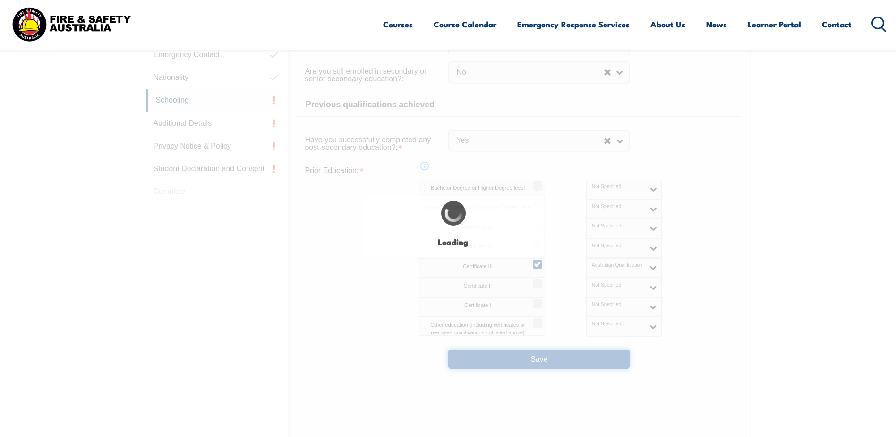
select select
select select "false"
select select "true"
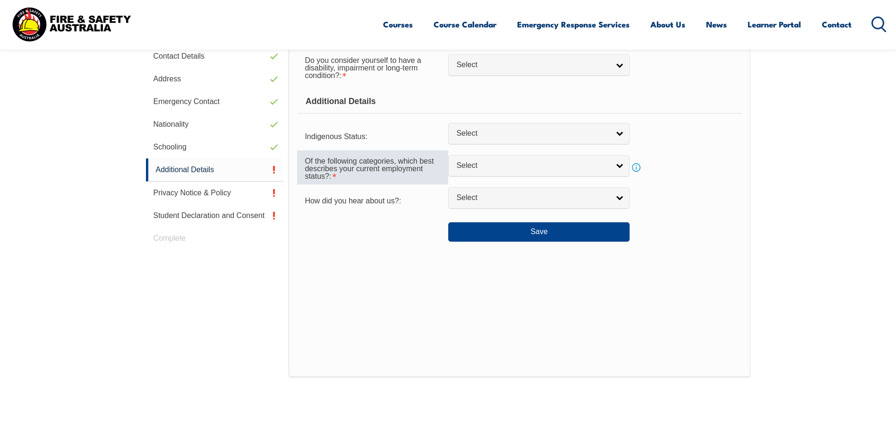
scroll to position [267, 0]
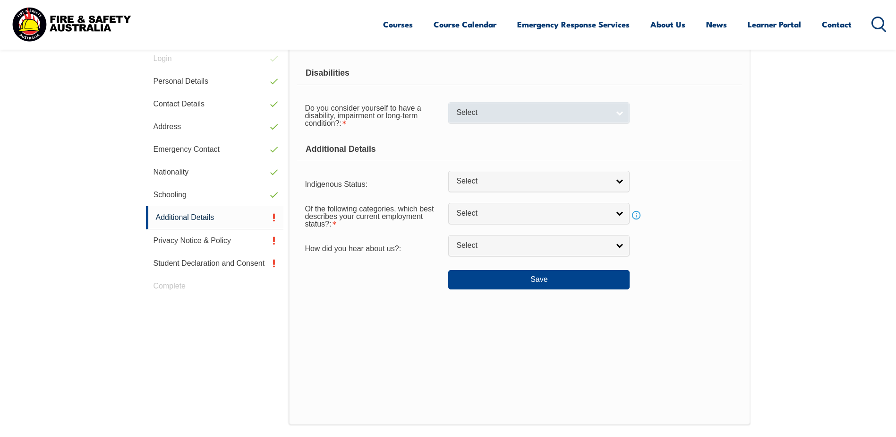
click at [618, 115] on link "Select" at bounding box center [538, 112] width 181 height 21
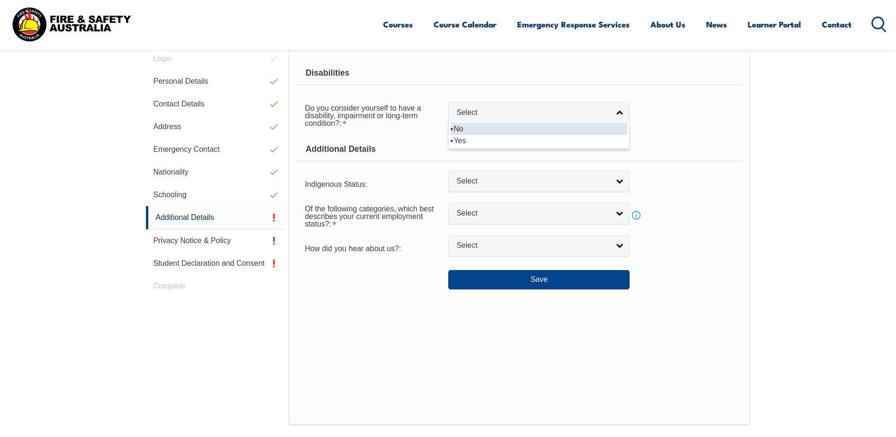
click at [462, 128] on li "No" at bounding box center [539, 129] width 177 height 12
select select "false"
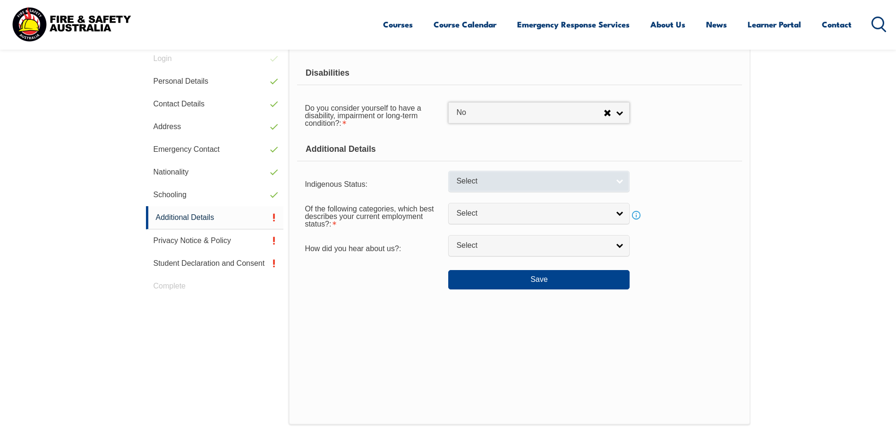
click at [627, 179] on link "Select" at bounding box center [538, 181] width 181 height 21
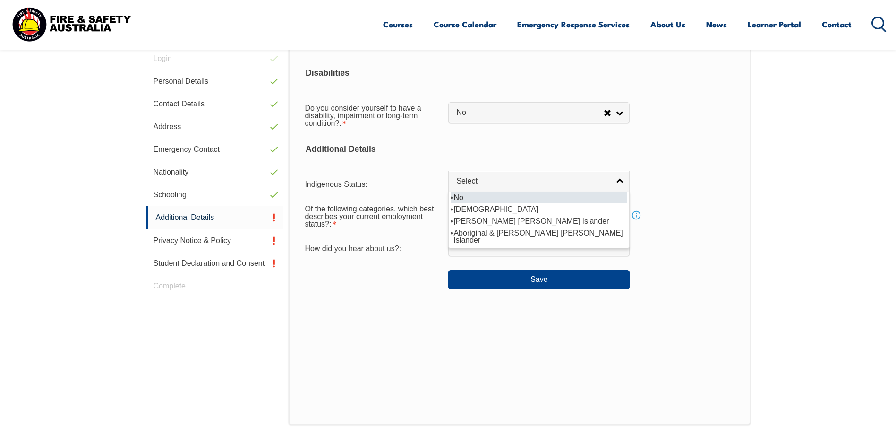
click at [515, 198] on li "No" at bounding box center [539, 197] width 177 height 12
select select "4"
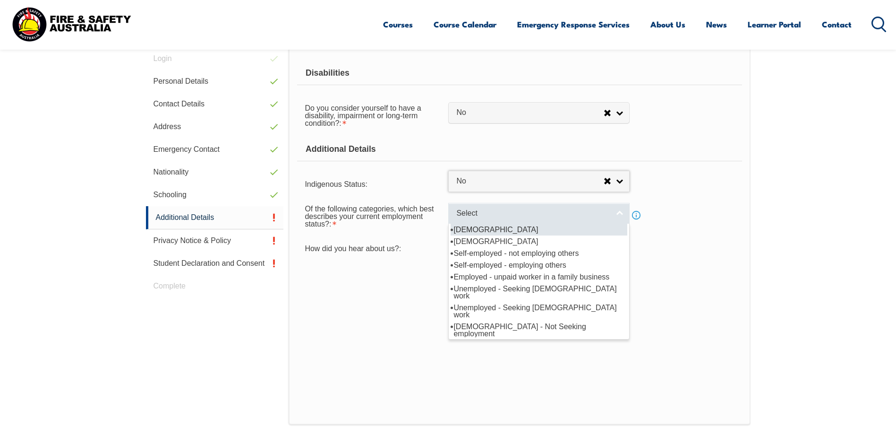
click at [583, 211] on span "Select" at bounding box center [532, 213] width 153 height 10
click at [502, 232] on li "Full-time employee" at bounding box center [539, 229] width 177 height 12
select select "1"
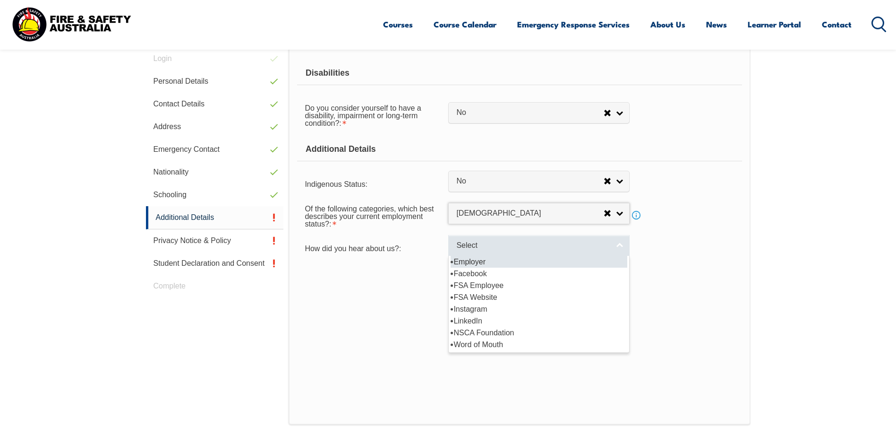
click at [583, 247] on span "Select" at bounding box center [532, 246] width 153 height 10
click at [486, 265] on li "Employer" at bounding box center [539, 262] width 177 height 12
select select "8019"
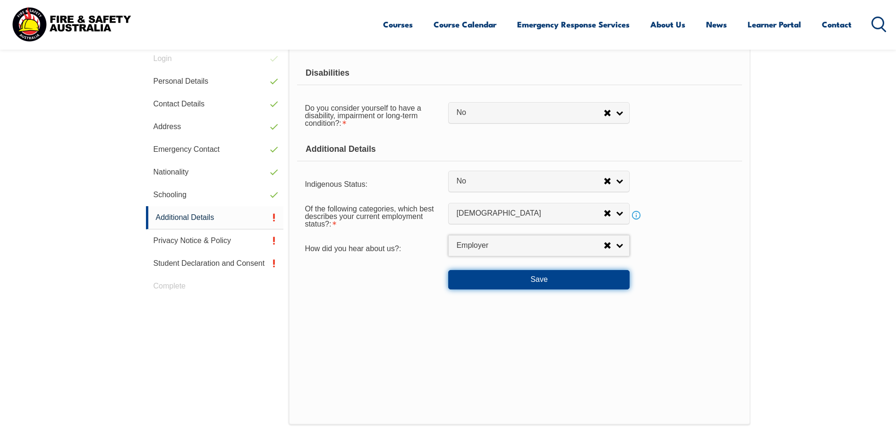
click at [539, 275] on button "Save" at bounding box center [538, 279] width 181 height 19
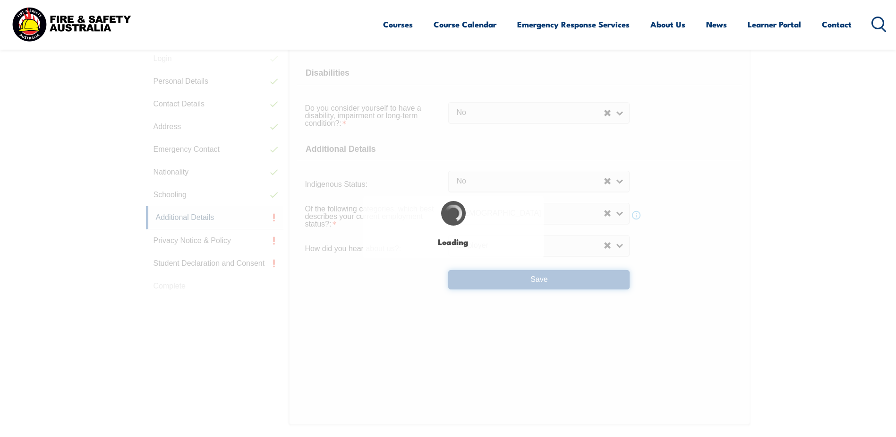
select select "false"
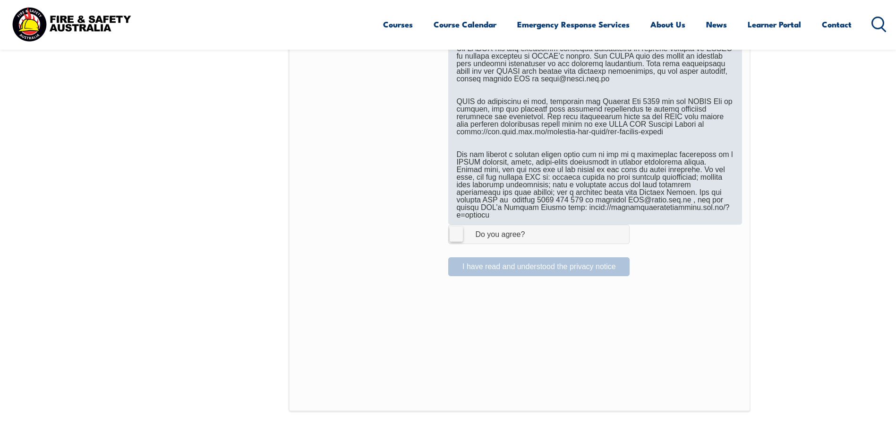
scroll to position [550, 0]
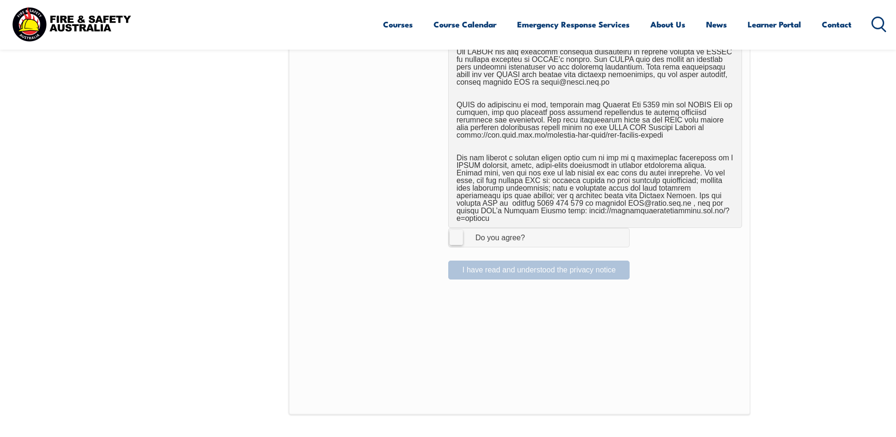
click at [456, 230] on label "I Agree Do you agree?" at bounding box center [538, 237] width 181 height 19
click at [533, 230] on input "I Agree Do you agree?" at bounding box center [541, 237] width 16 height 18
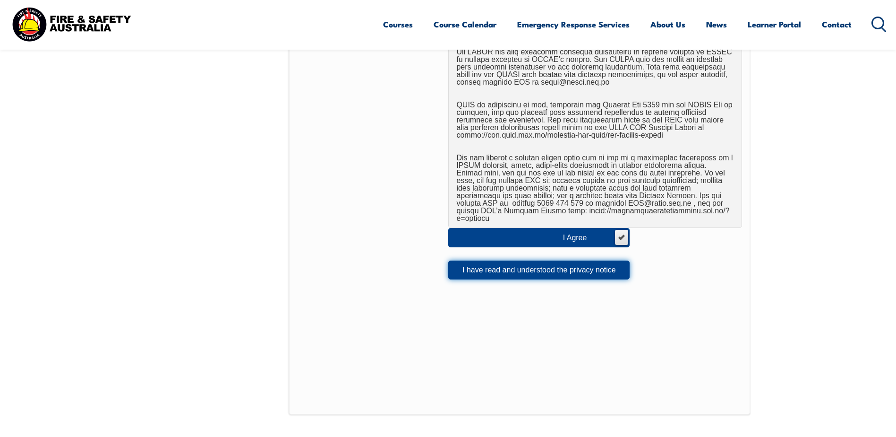
click at [586, 260] on button "I have read and understood the privacy notice" at bounding box center [538, 269] width 181 height 19
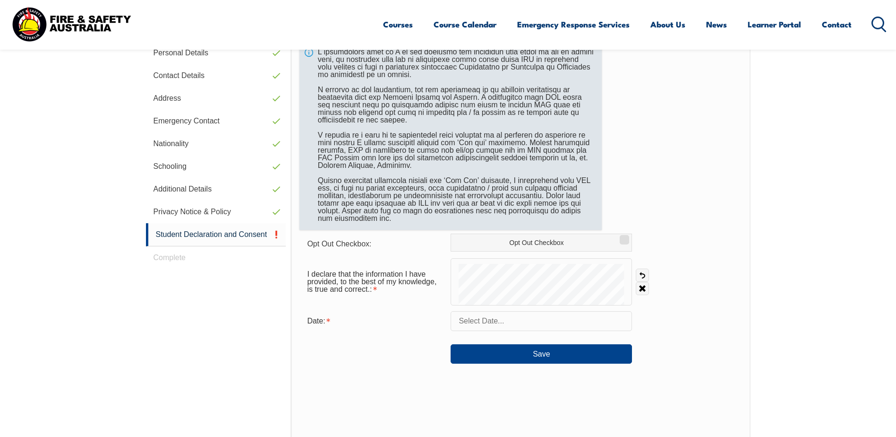
scroll to position [267, 0]
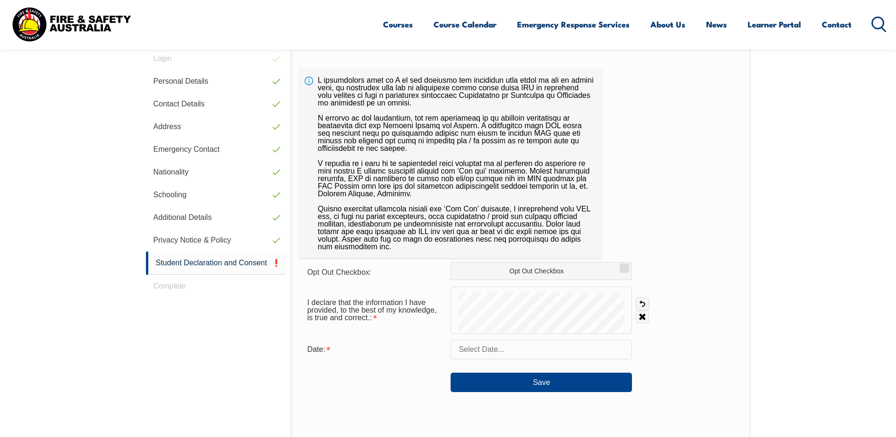
click at [647, 338] on form "Opt Out Checkbox: Opt Out Checkbox I declare that the information I have provid…" at bounding box center [521, 327] width 442 height 130
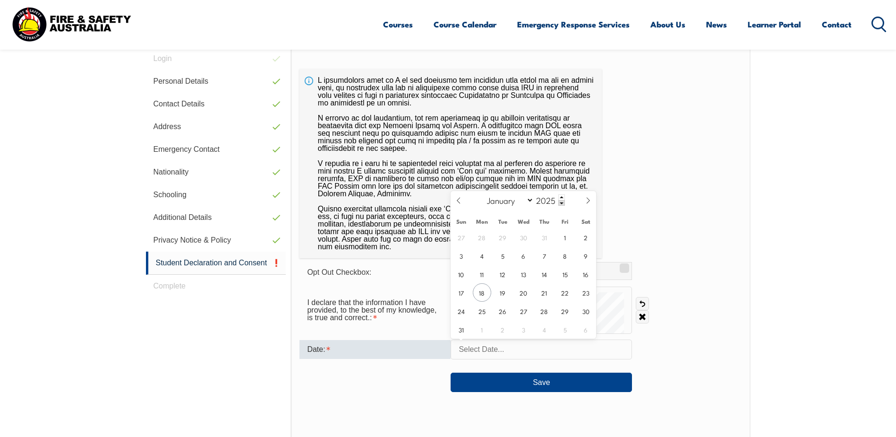
click at [578, 347] on input "text" at bounding box center [541, 349] width 181 height 20
click at [503, 299] on span "19" at bounding box center [503, 292] width 18 height 18
type input "August 19, 2025"
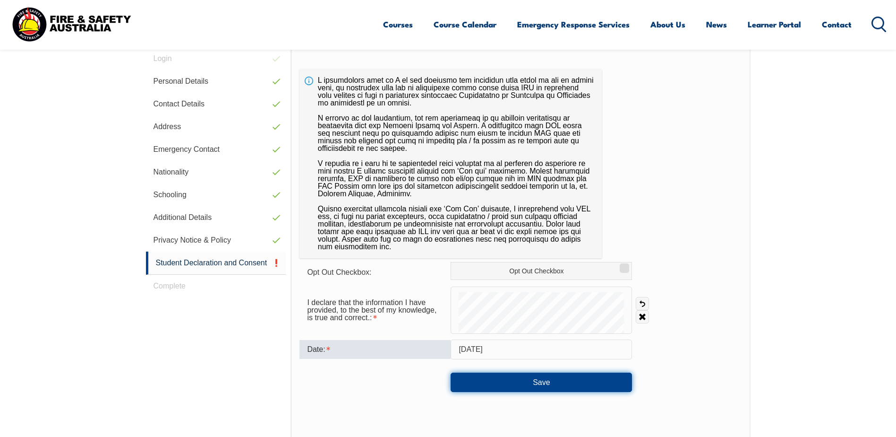
click at [557, 384] on button "Save" at bounding box center [541, 381] width 181 height 19
